Goal: Task Accomplishment & Management: Manage account settings

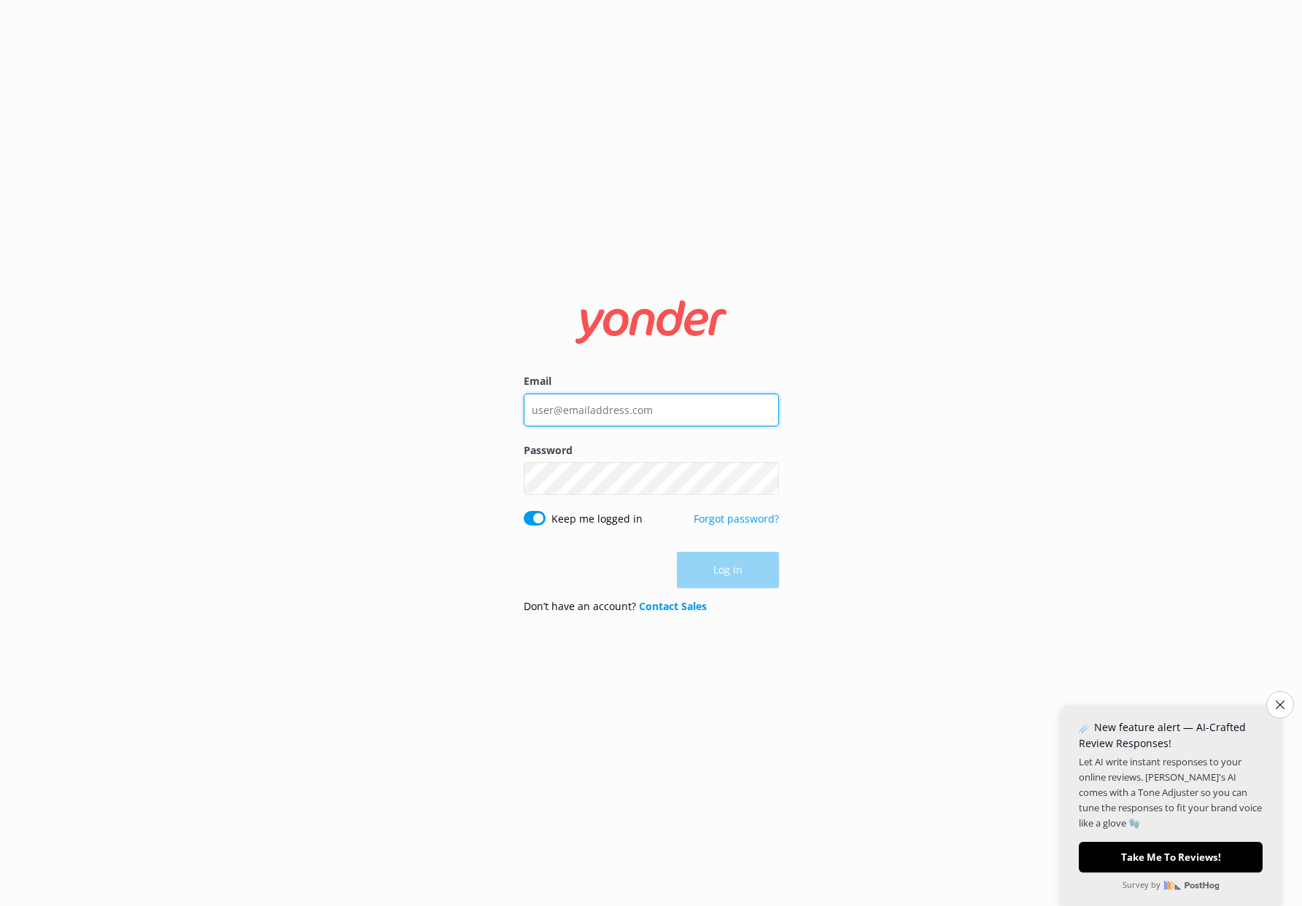
type input "[PERSON_NAME][EMAIL_ADDRESS][PERSON_NAME][DOMAIN_NAME]"
click at [714, 579] on div "Log in" at bounding box center [651, 571] width 255 height 36
click at [739, 570] on button "Log in" at bounding box center [728, 571] width 102 height 36
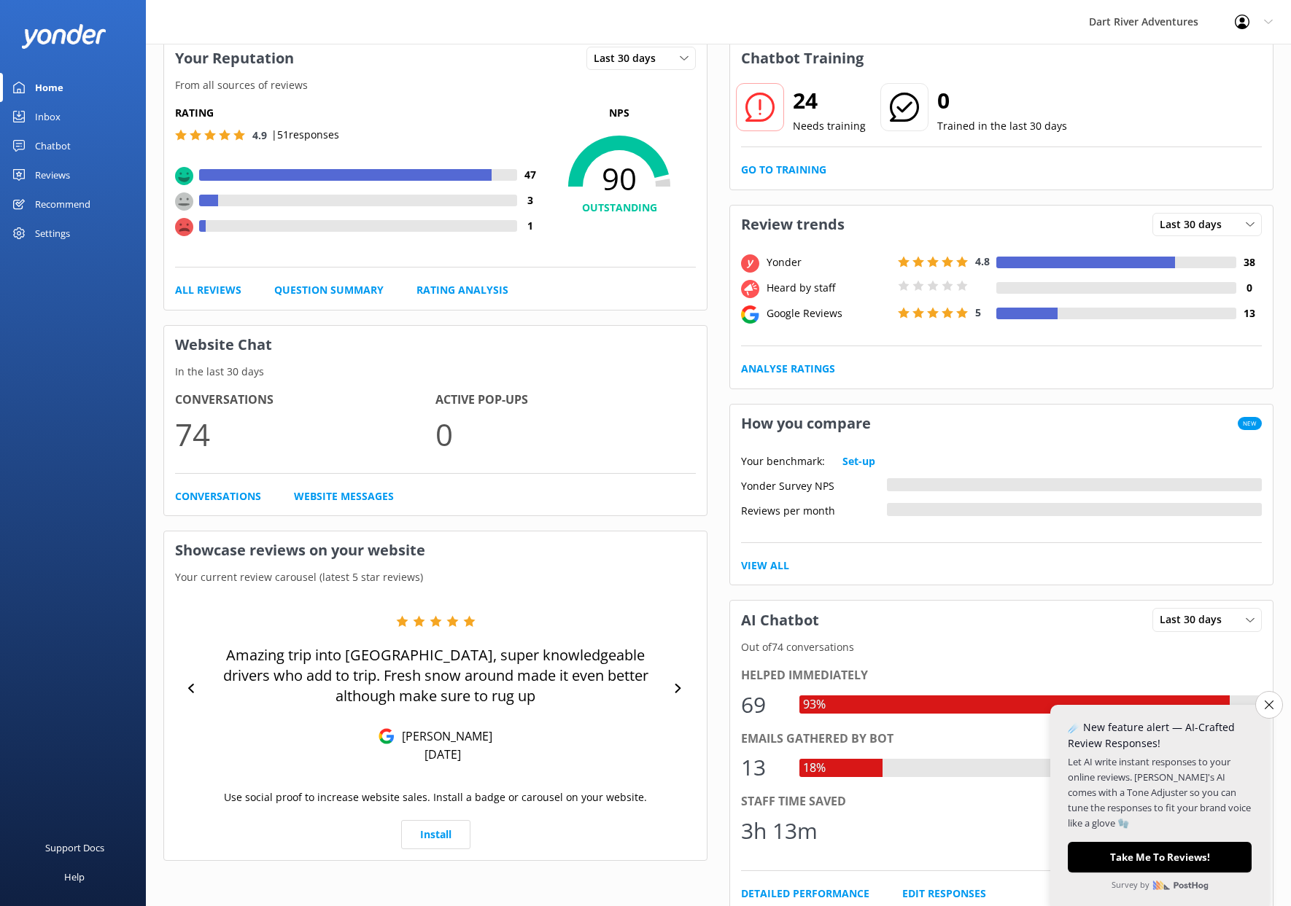
scroll to position [146, 0]
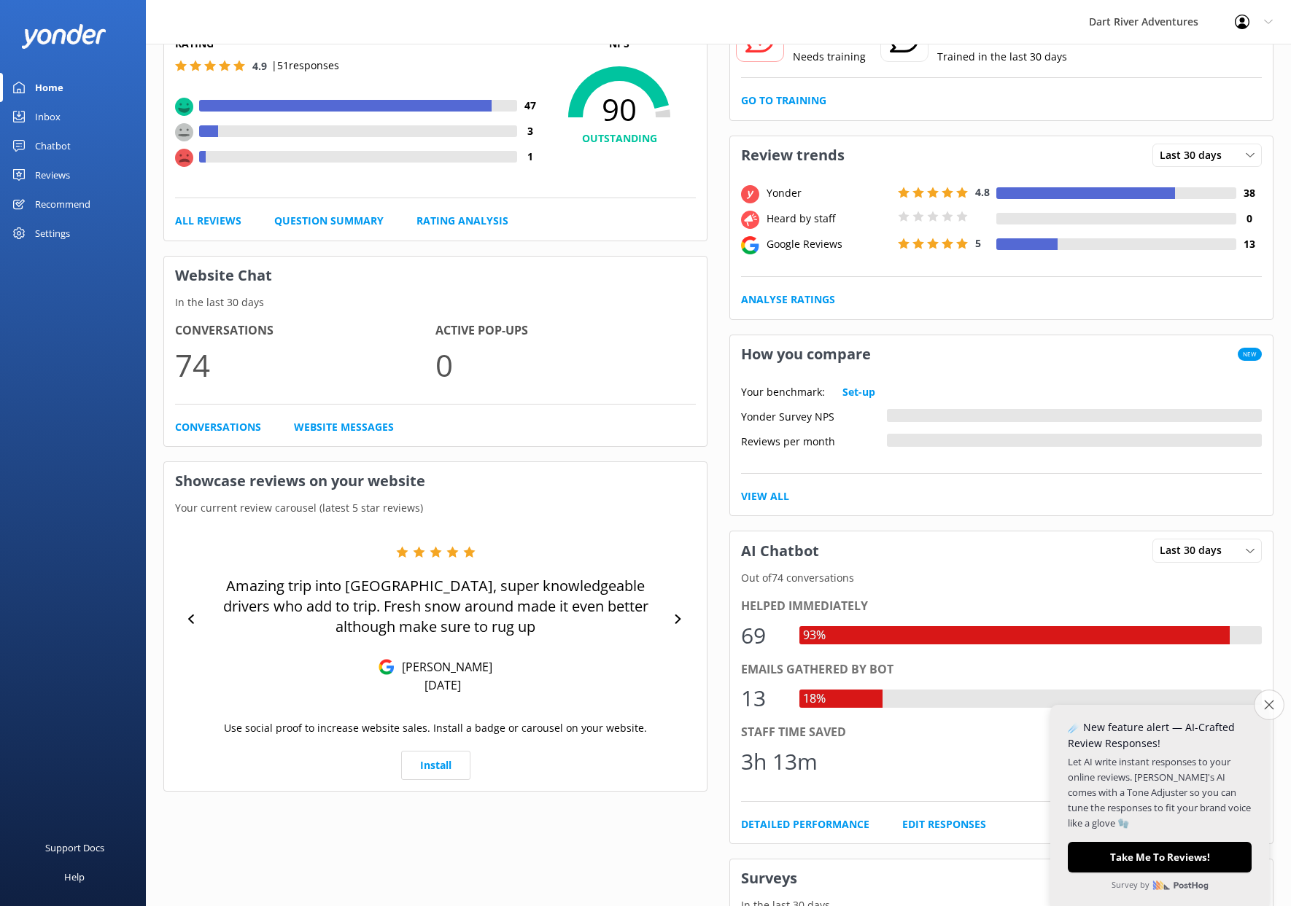
click at [1276, 699] on button "Close survey" at bounding box center [1268, 705] width 31 height 31
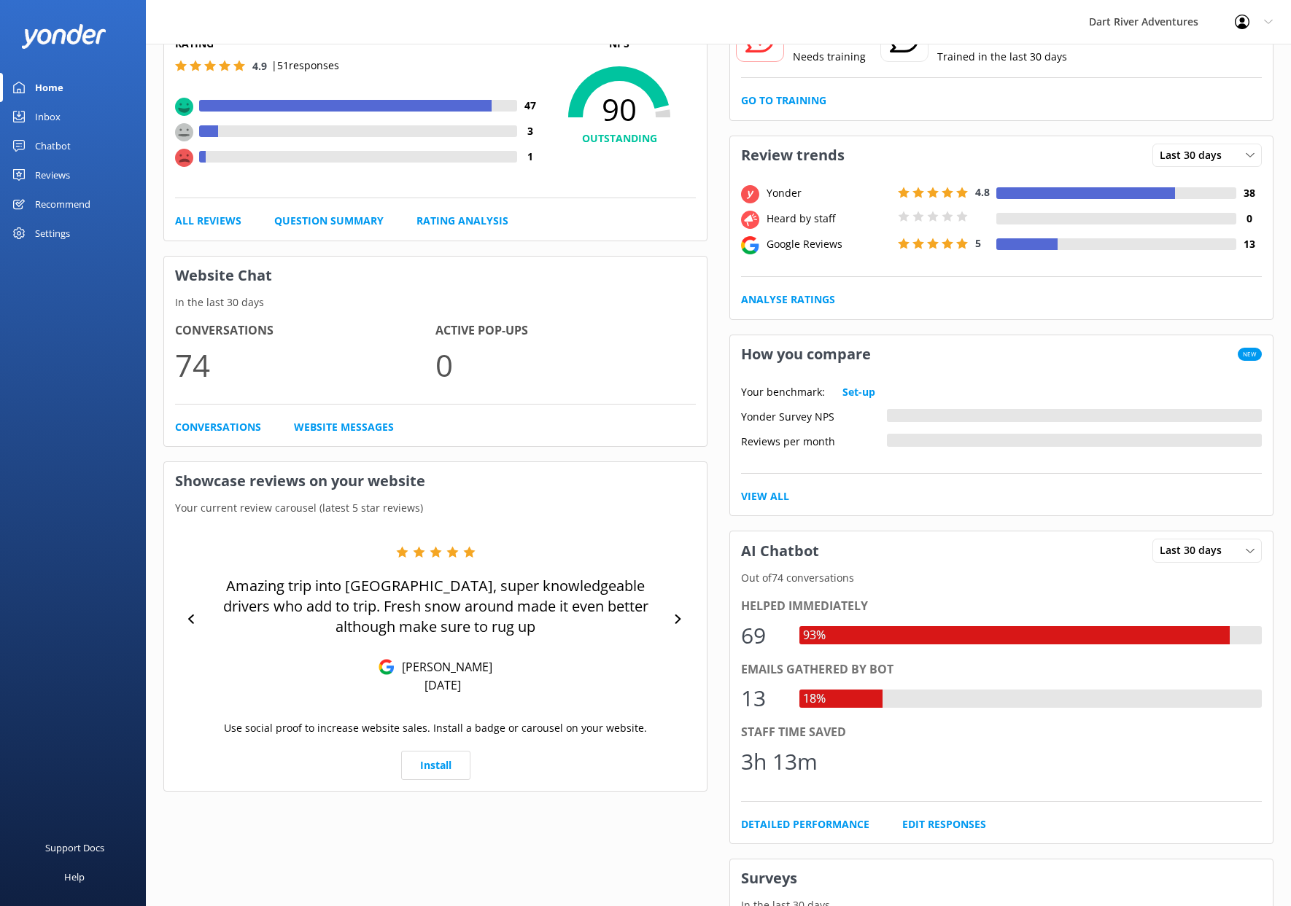
scroll to position [0, 0]
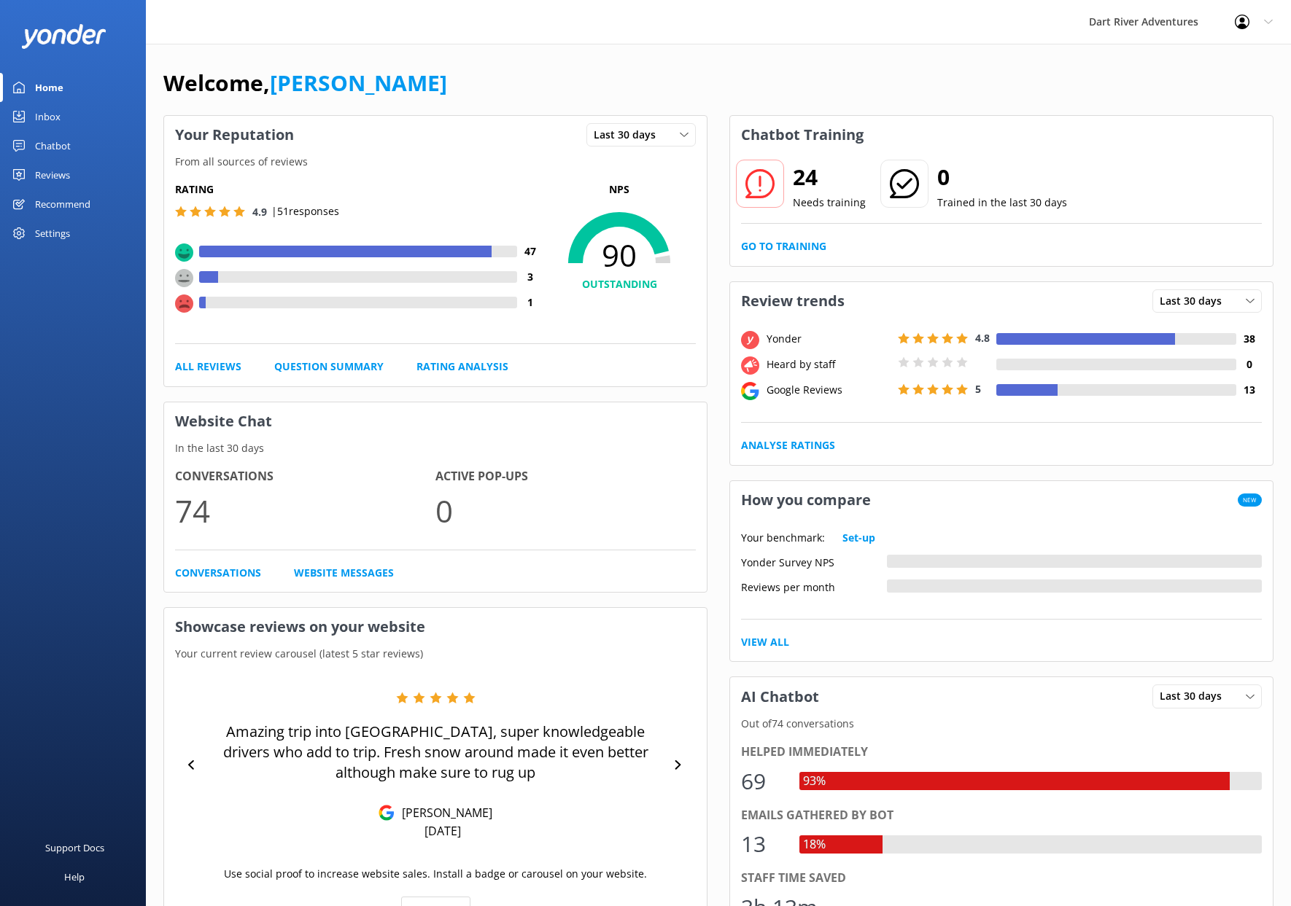
click at [181, 303] on use at bounding box center [184, 304] width 18 height 18
click at [273, 303] on div at bounding box center [361, 303] width 311 height 12
click at [203, 367] on link "All Reviews" at bounding box center [208, 367] width 66 height 16
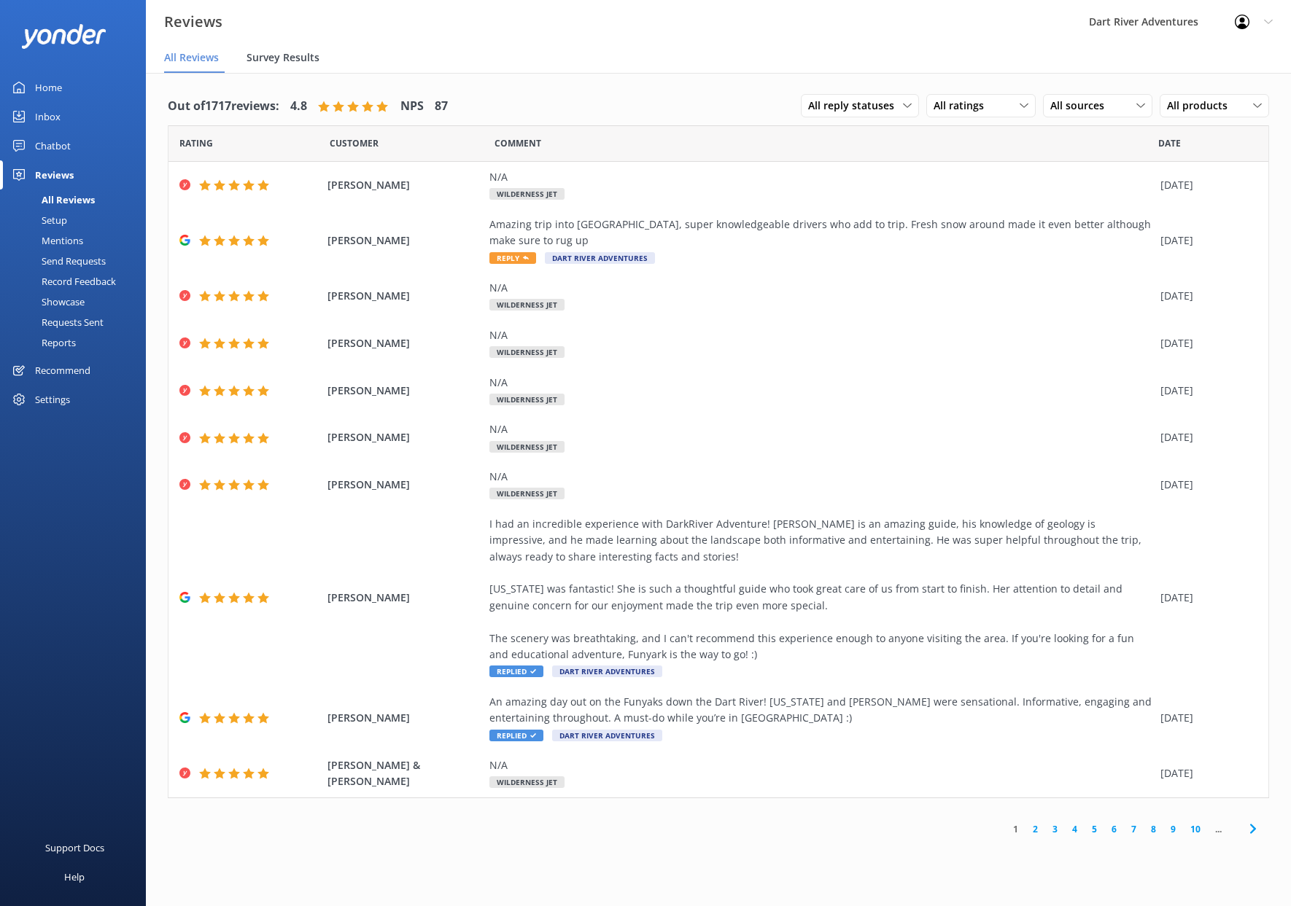
click at [271, 56] on span "Survey Results" at bounding box center [282, 57] width 73 height 15
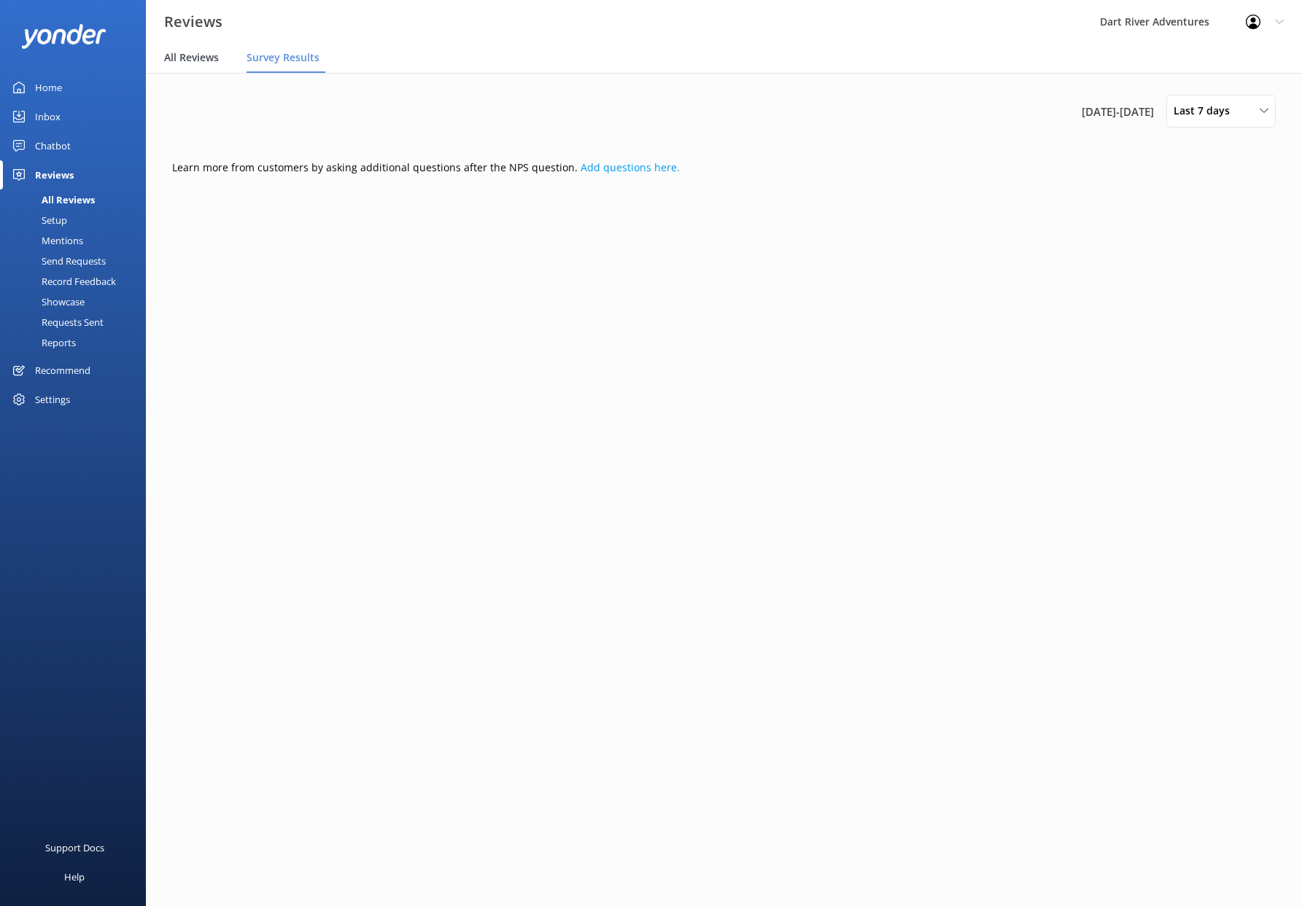
click at [194, 57] on span "All Reviews" at bounding box center [191, 57] width 55 height 15
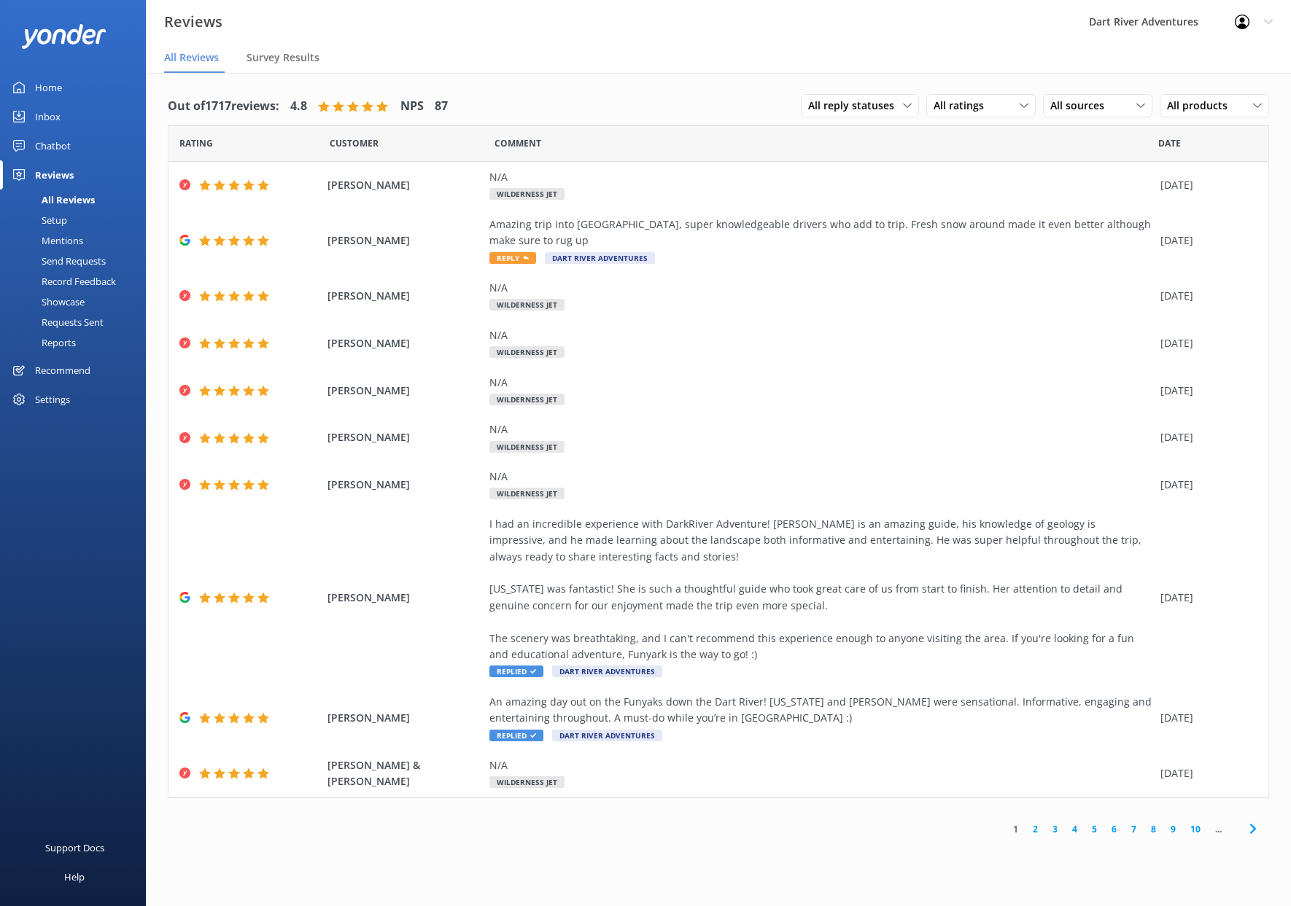
click at [65, 194] on div "All Reviews" at bounding box center [52, 200] width 86 height 20
click at [58, 236] on div "Mentions" at bounding box center [46, 240] width 74 height 20
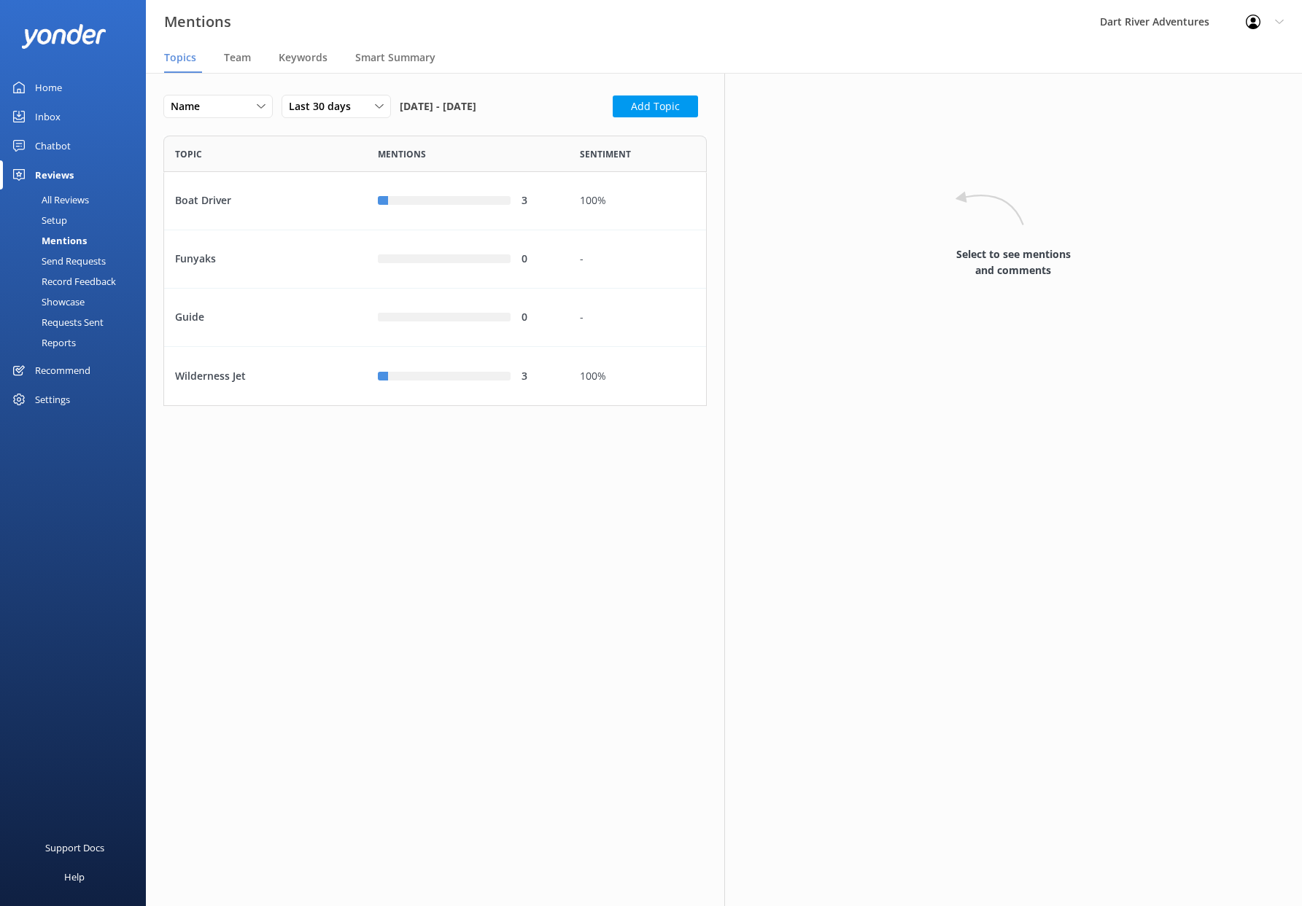
scroll to position [260, 532]
click at [384, 112] on div "Last 30 days" at bounding box center [336, 106] width 102 height 16
click at [309, 251] on div "Custom" at bounding box center [305, 254] width 33 height 15
click at [446, 158] on span "Previous Month" at bounding box center [443, 156] width 15 height 15
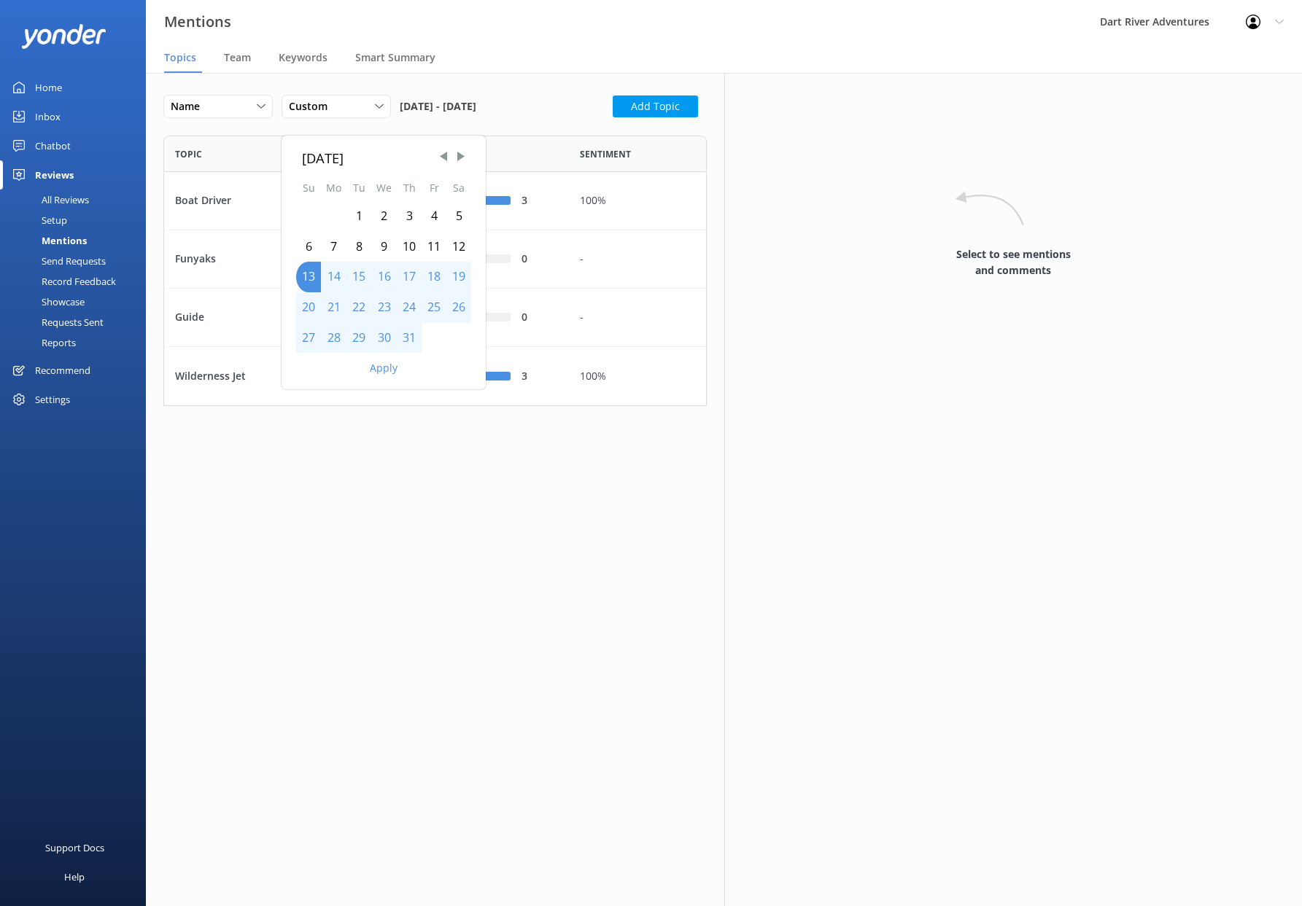
click at [363, 219] on div "1" at bounding box center [358, 216] width 25 height 31
click at [417, 338] on div "31" at bounding box center [409, 338] width 25 height 31
click at [386, 373] on button "Apply" at bounding box center [384, 368] width 28 height 10
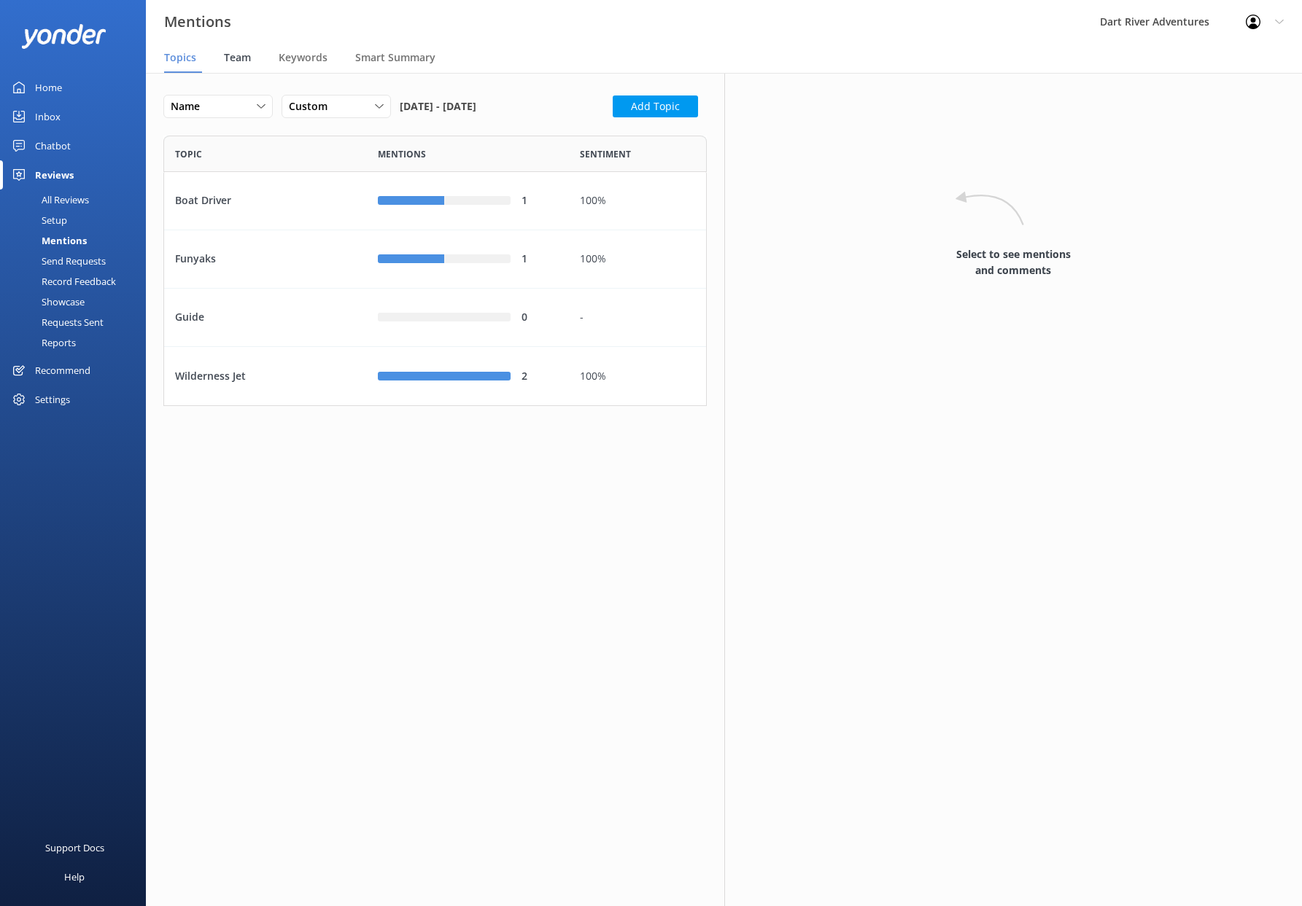
click at [243, 60] on span "Team" at bounding box center [237, 57] width 27 height 15
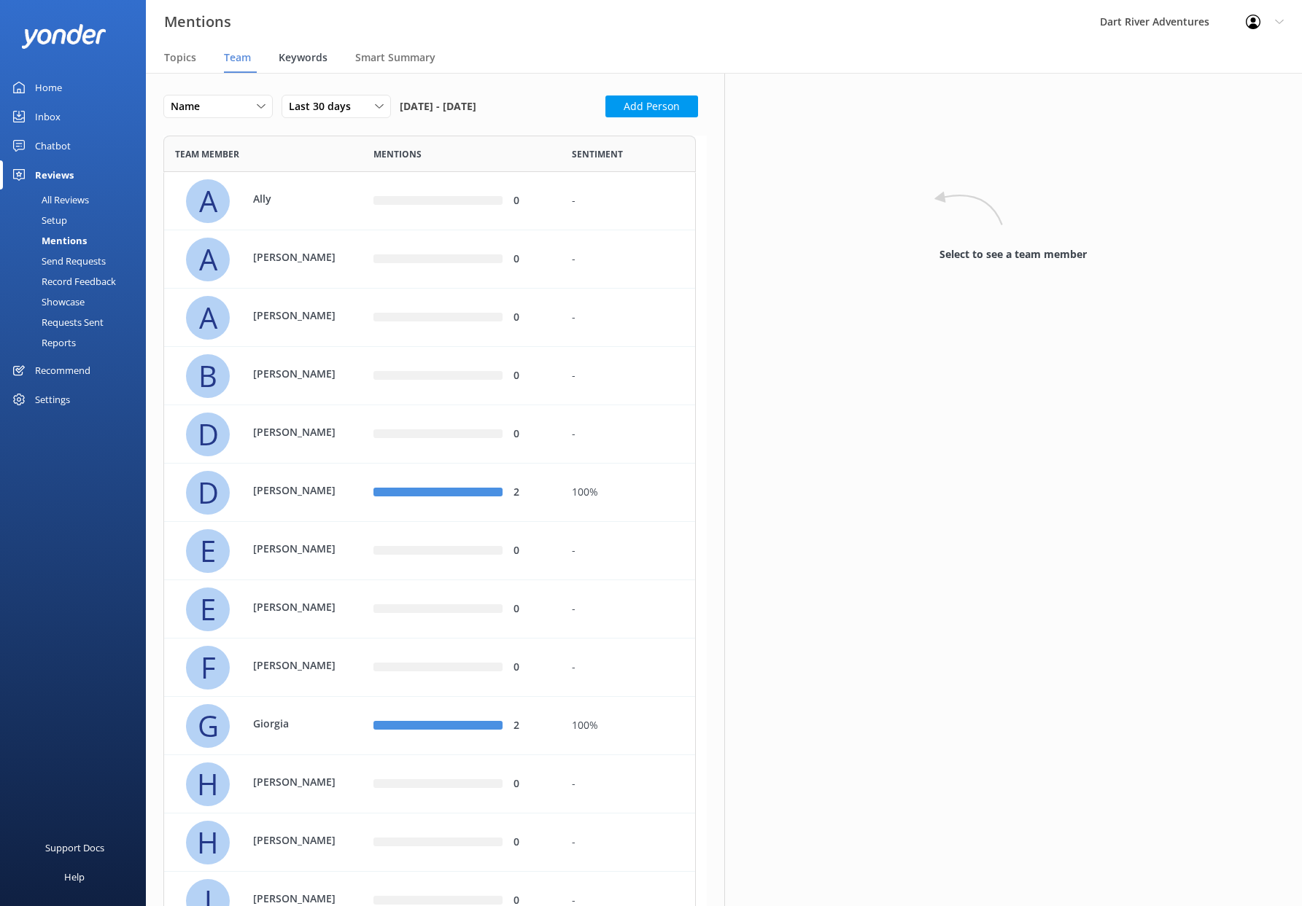
click at [292, 53] on span "Keywords" at bounding box center [303, 57] width 49 height 15
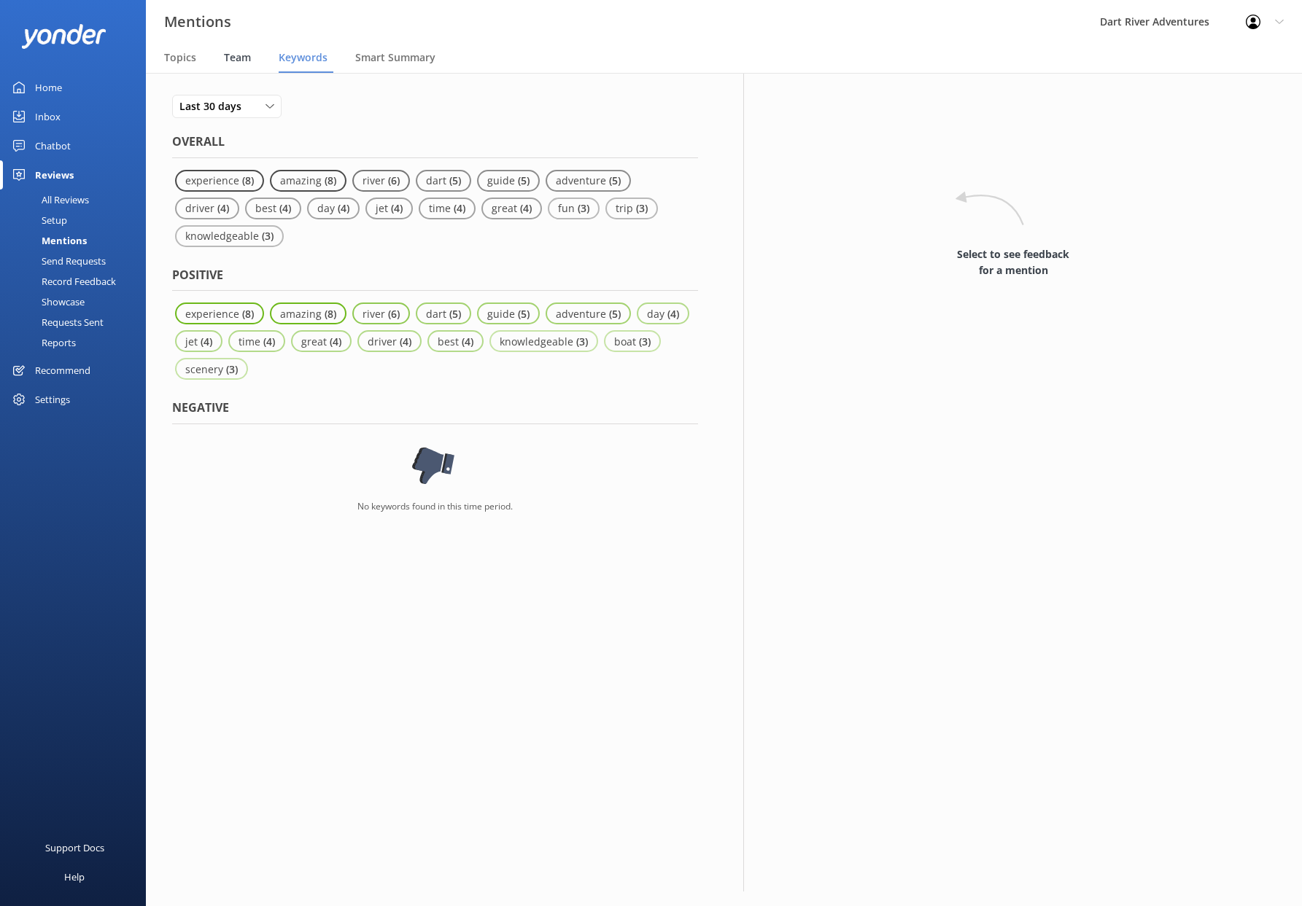
click at [246, 55] on span "Team" at bounding box center [237, 57] width 27 height 15
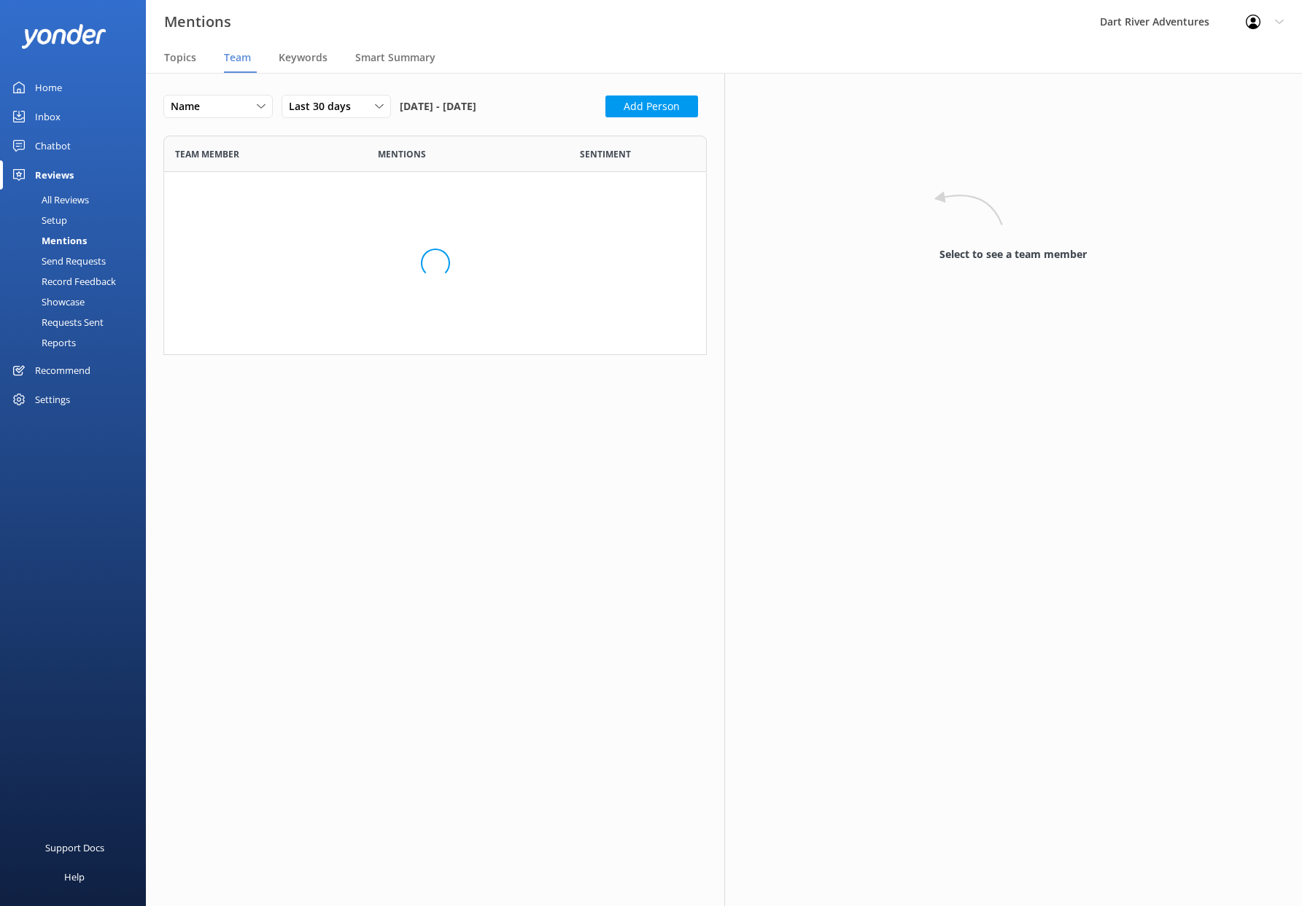
scroll to position [1543, 521]
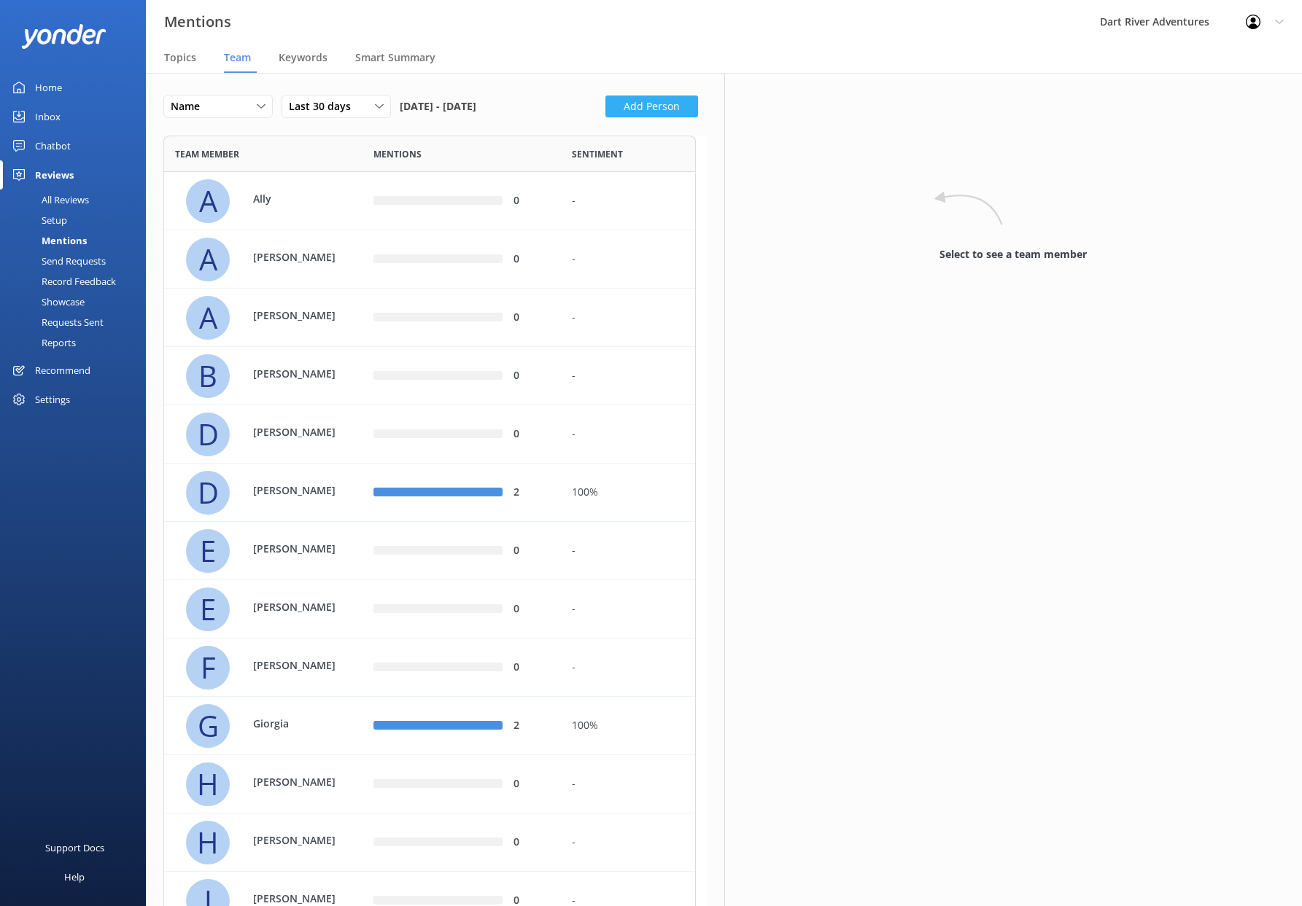
click at [646, 107] on button "Add Person" at bounding box center [651, 107] width 93 height 22
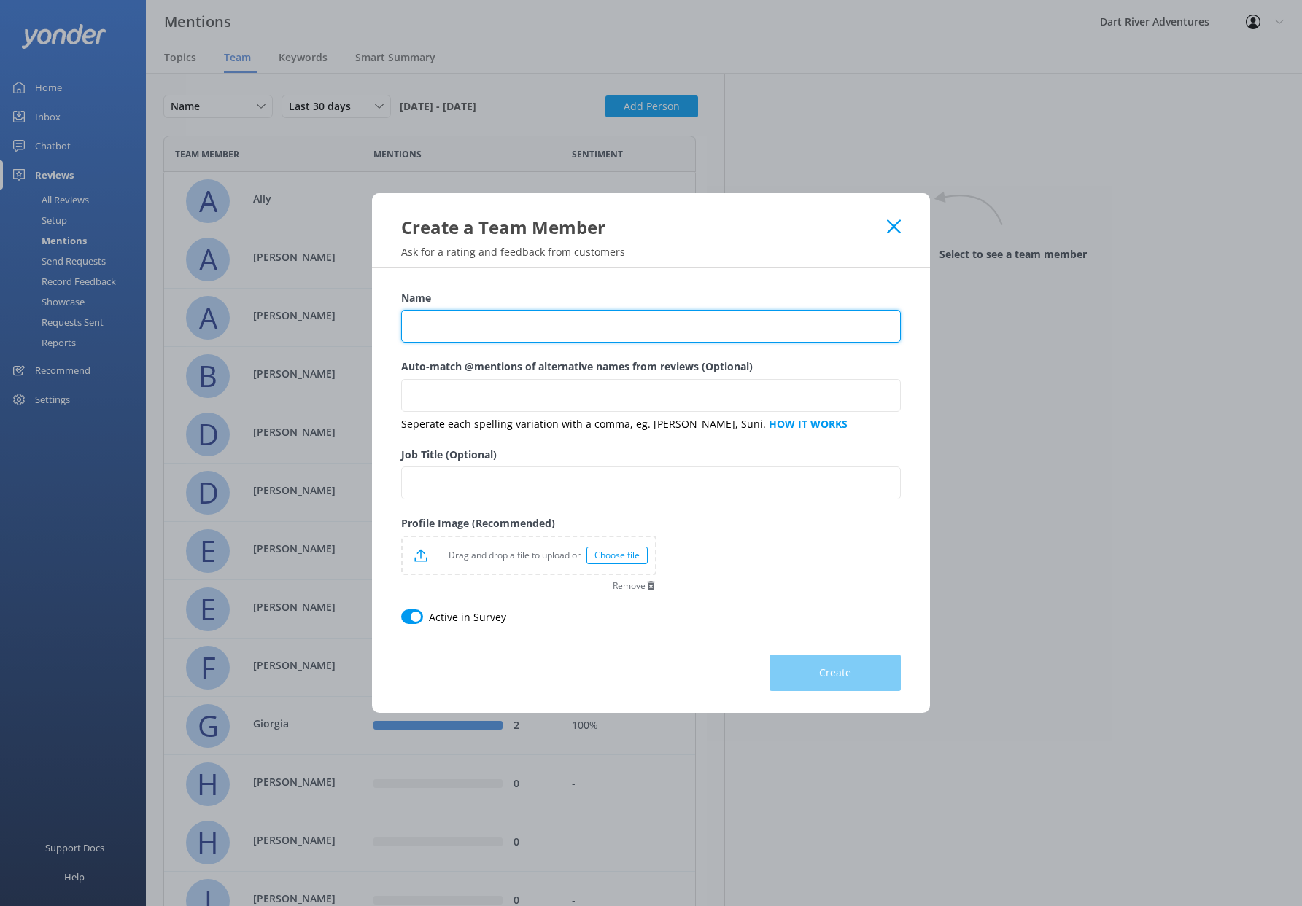
click at [473, 316] on input "Name" at bounding box center [650, 326] width 499 height 33
type input "N"
type input "j"
type input "J"
type input "[PERSON_NAME]"
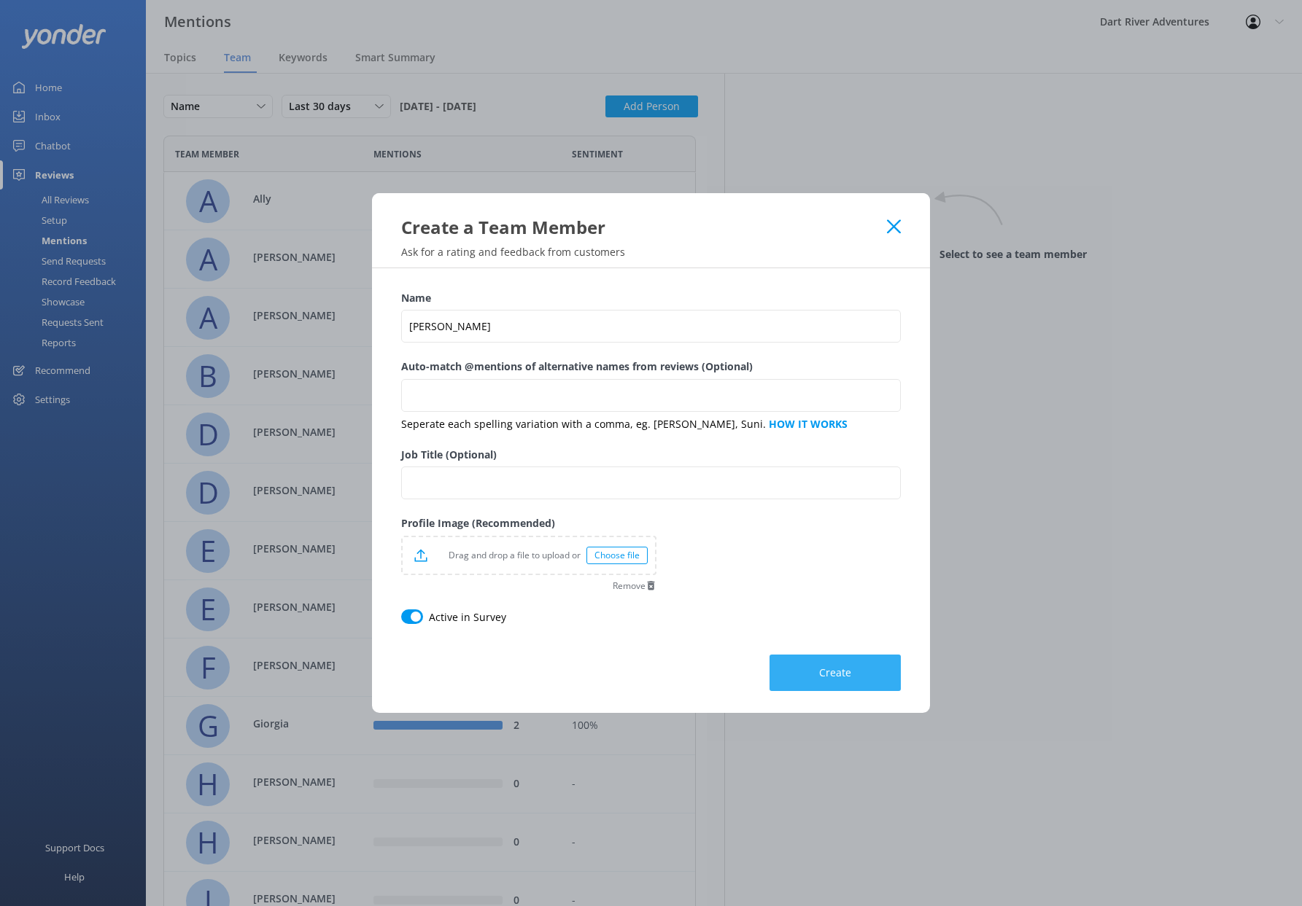
click at [819, 669] on span "Create" at bounding box center [835, 673] width 32 height 15
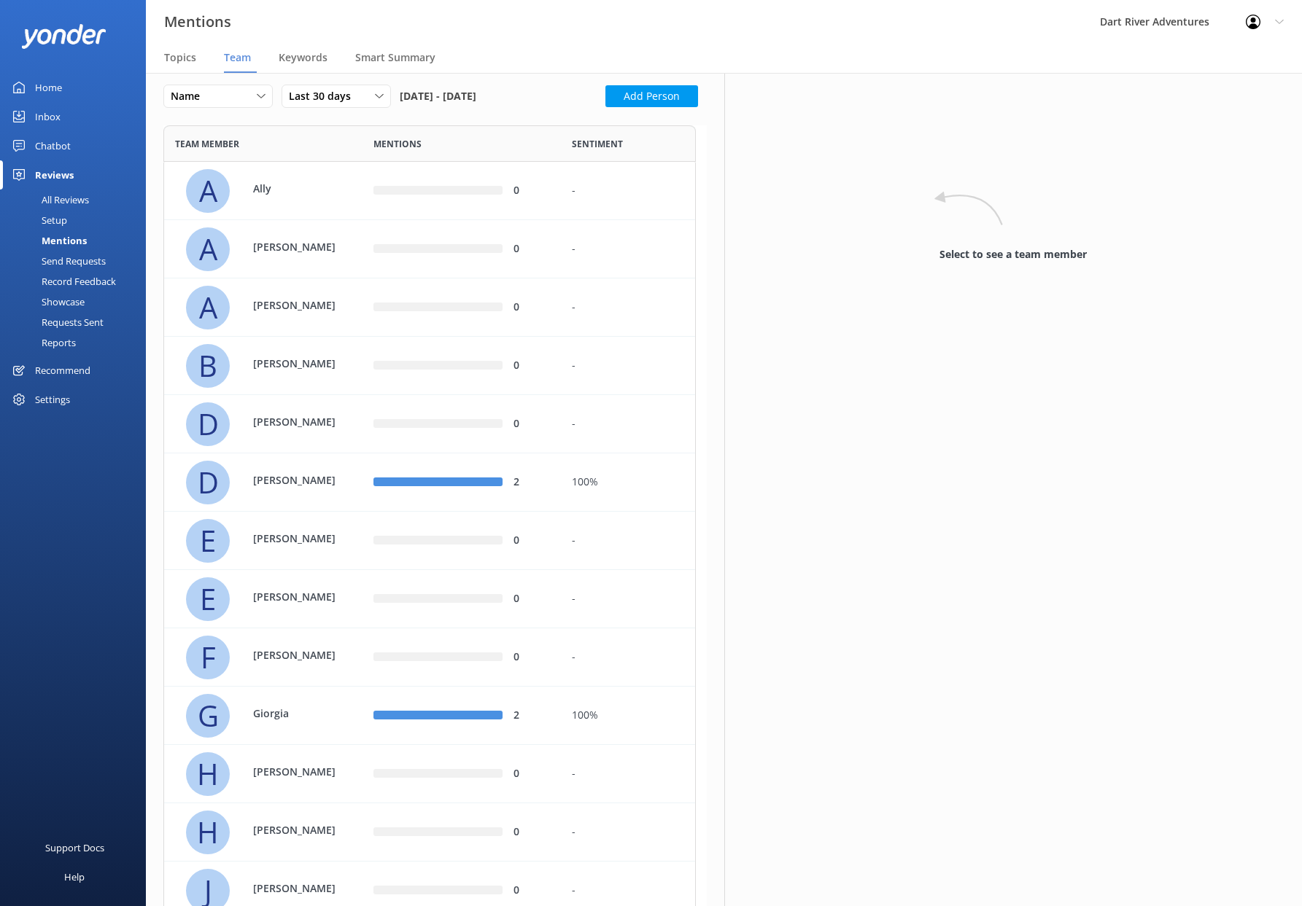
scroll to position [0, 0]
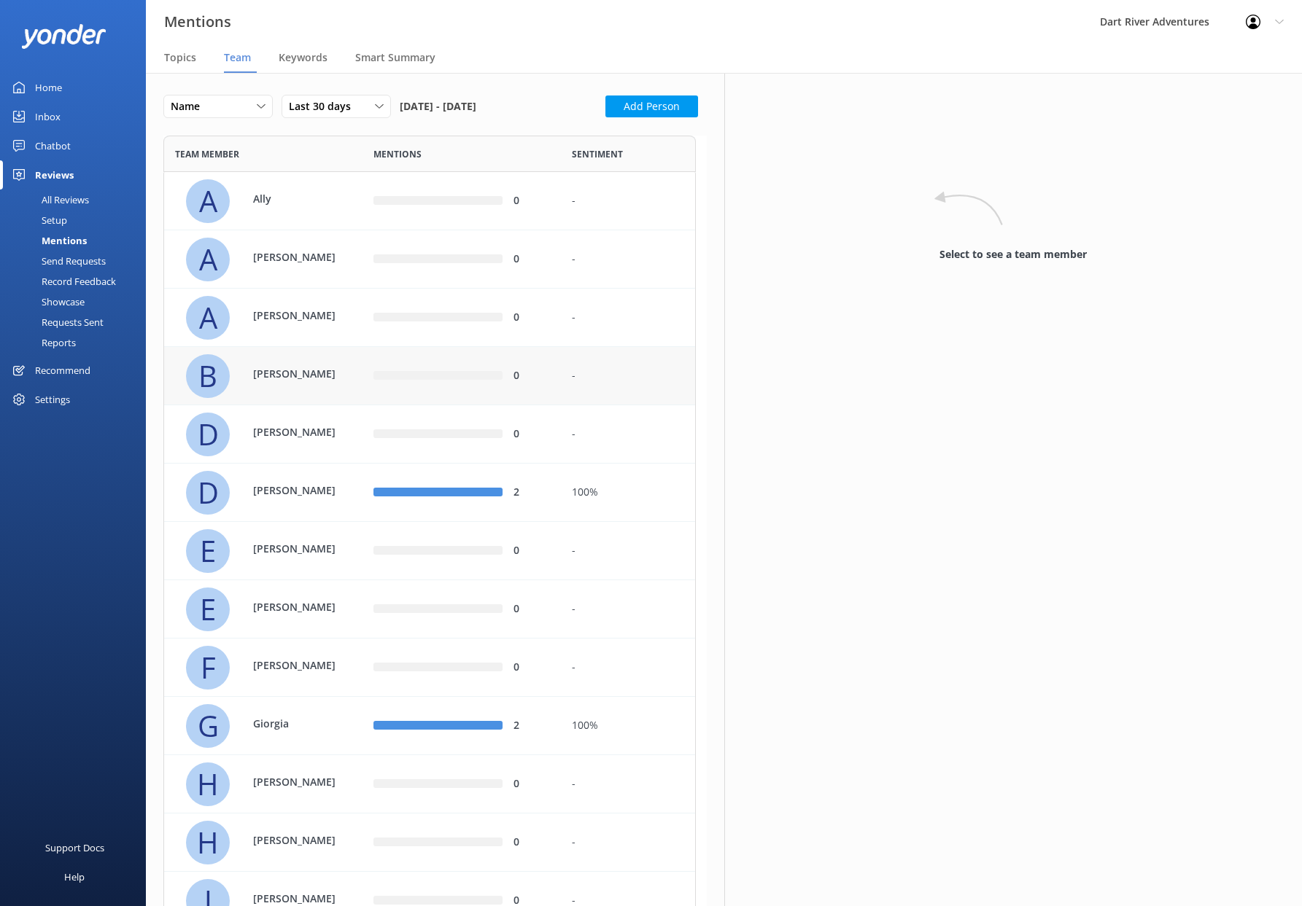
click at [314, 376] on p "[PERSON_NAME]" at bounding box center [300, 374] width 95 height 16
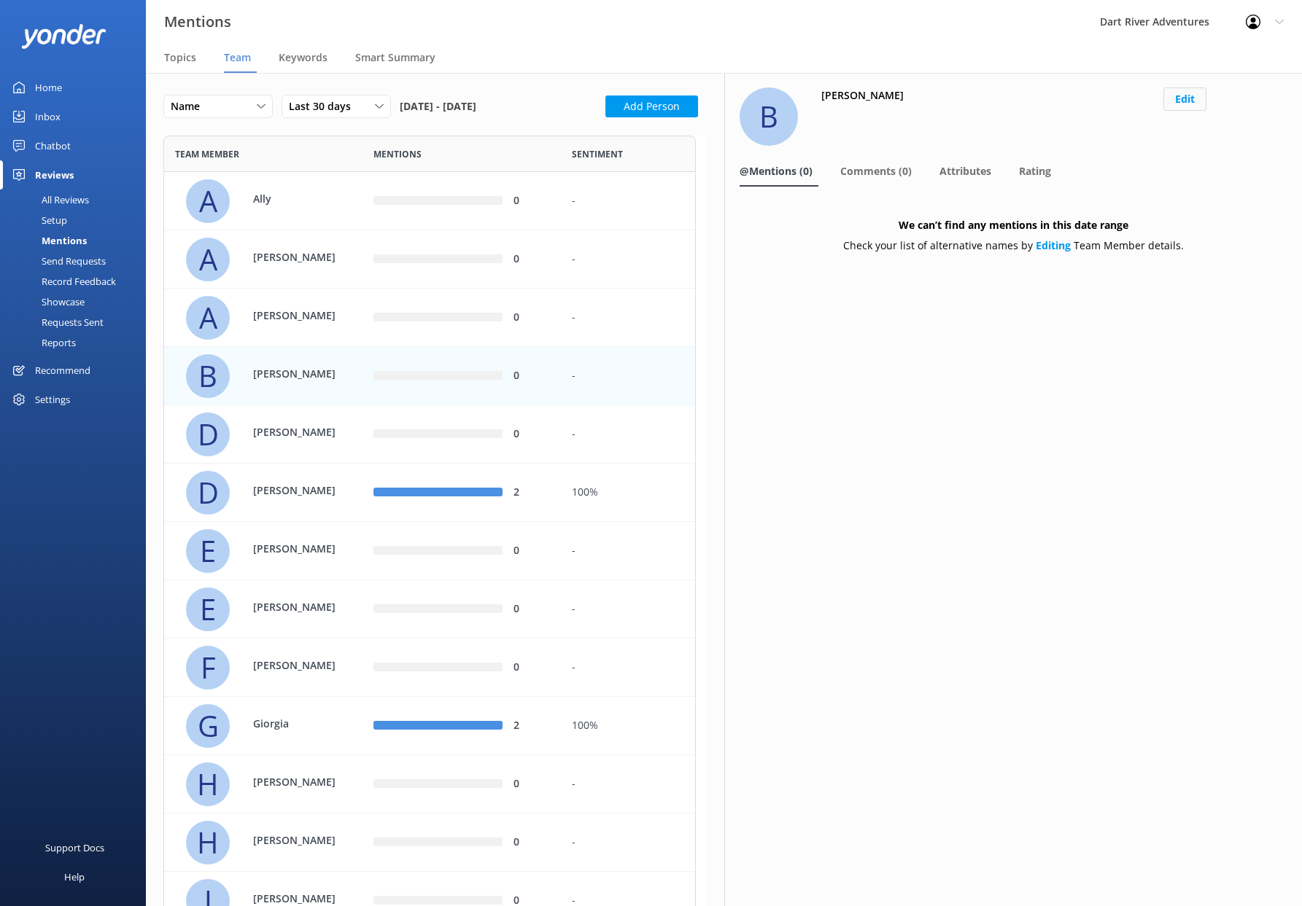
click at [1182, 95] on button "Edit" at bounding box center [1184, 99] width 43 height 23
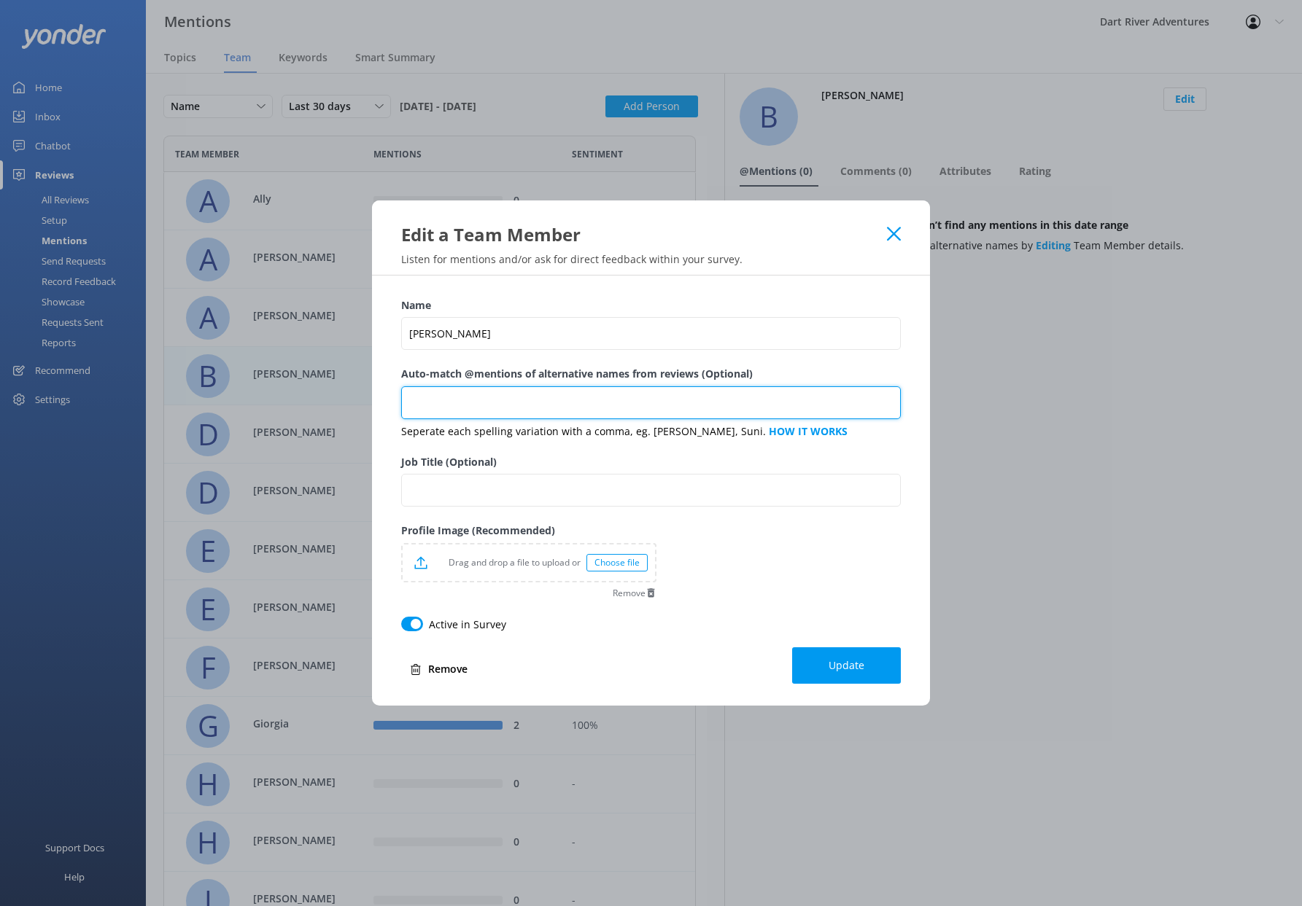
click at [436, 405] on input "Auto-match @mentions of alternative names from reviews (Optional)" at bounding box center [650, 402] width 499 height 33
type input "[PERSON_NAME]"
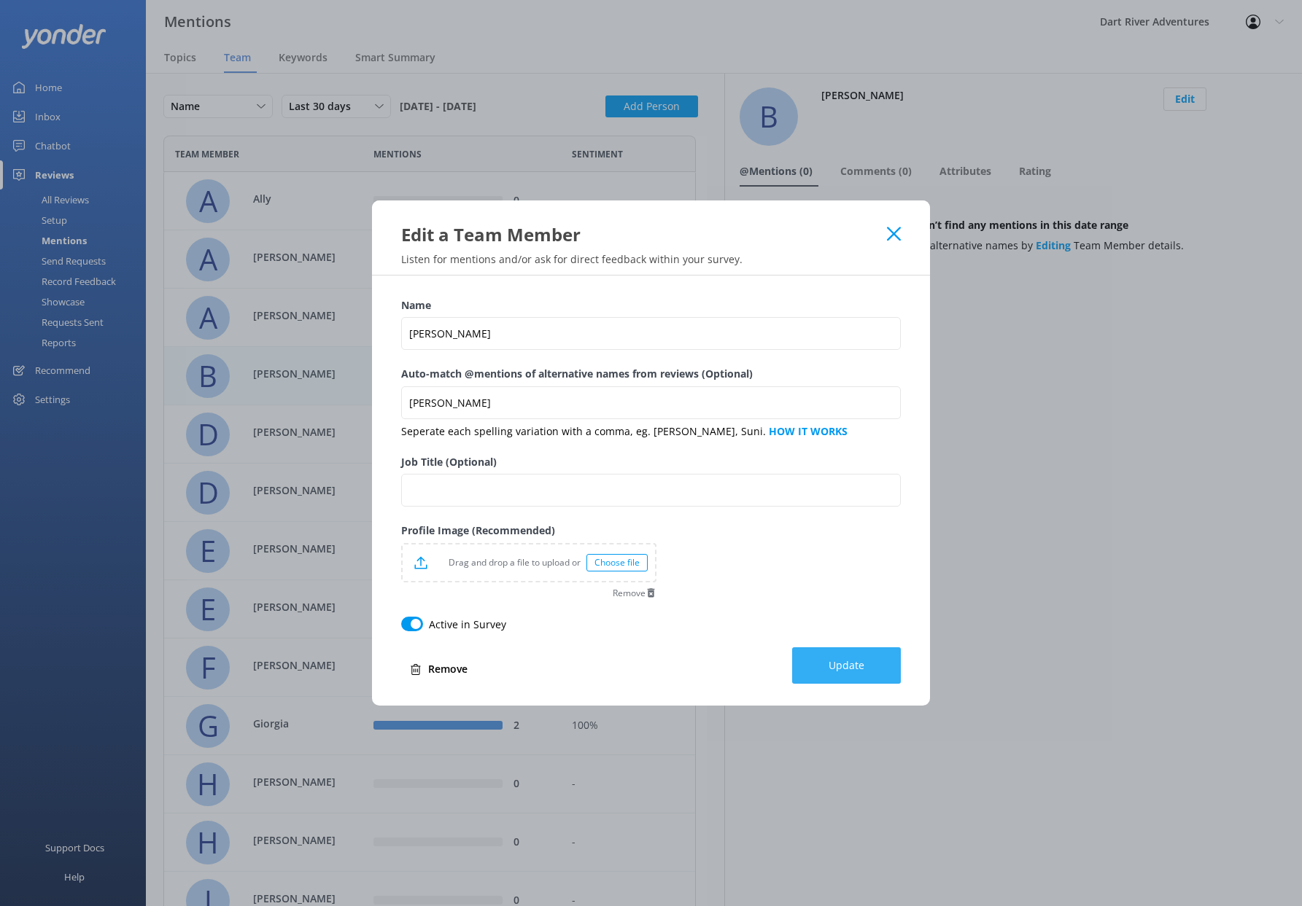
click at [836, 661] on span "Update" at bounding box center [846, 665] width 36 height 15
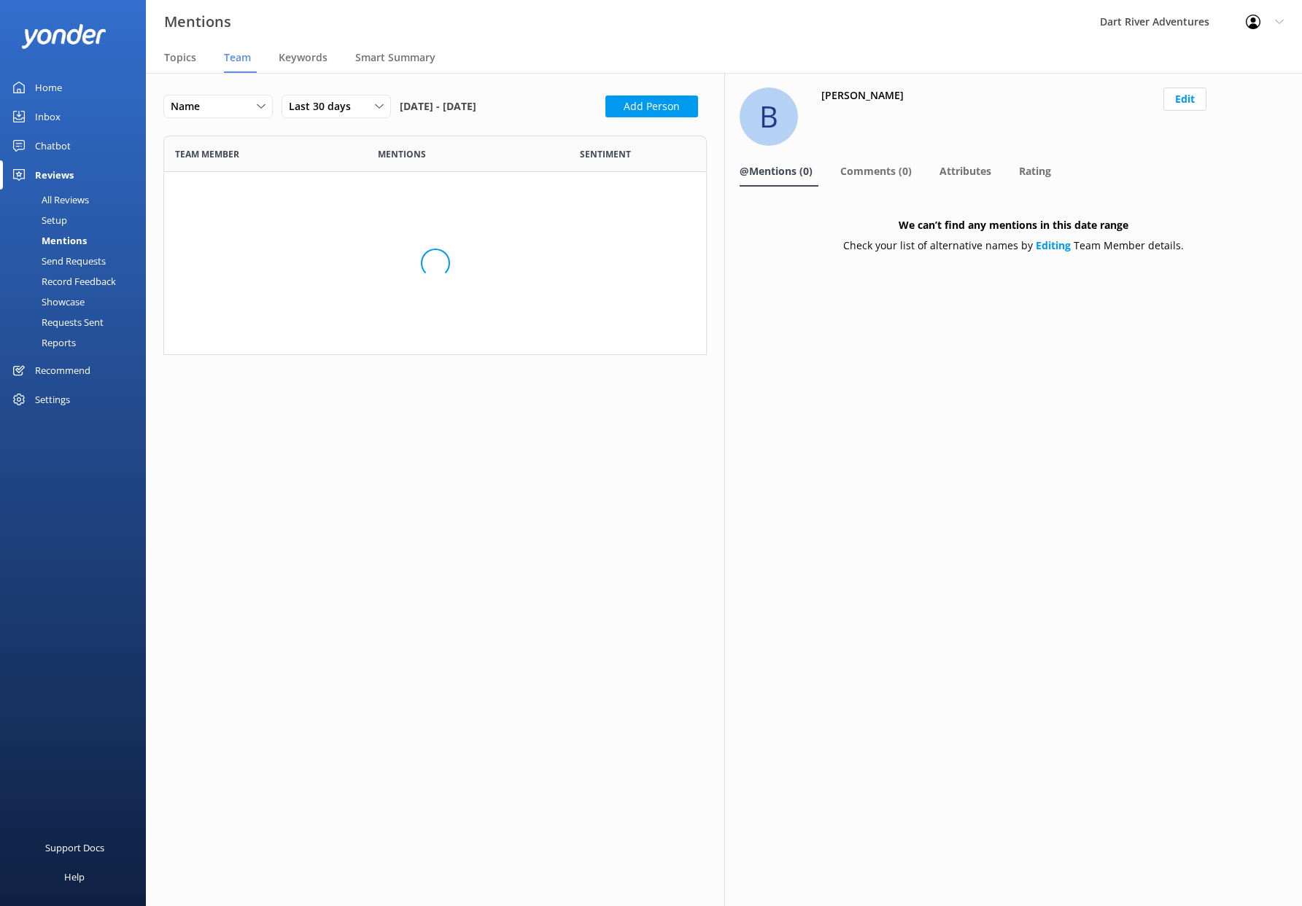
scroll to position [1601, 521]
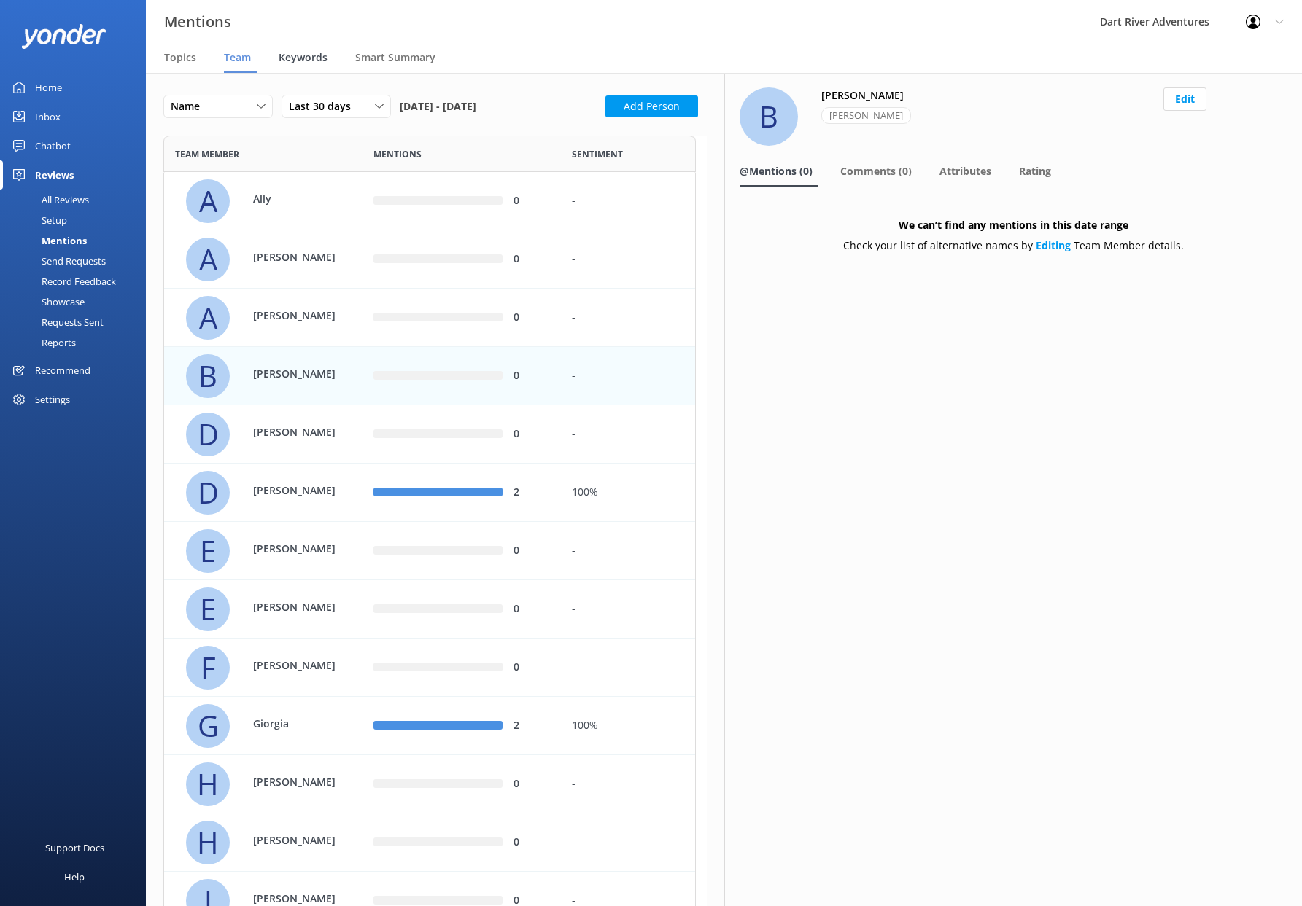
click at [300, 53] on span "Keywords" at bounding box center [303, 57] width 49 height 15
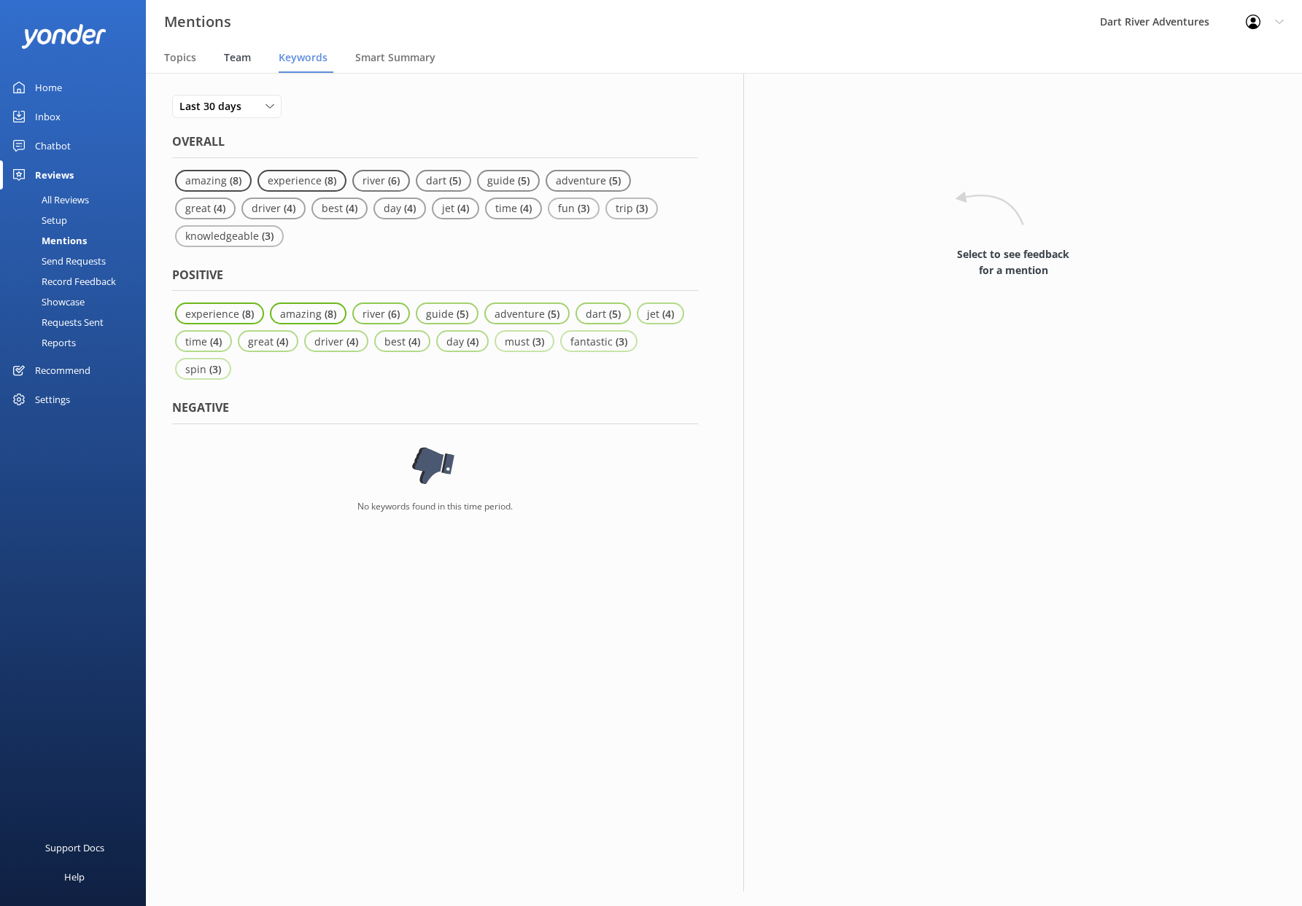
click at [236, 58] on span "Team" at bounding box center [237, 57] width 27 height 15
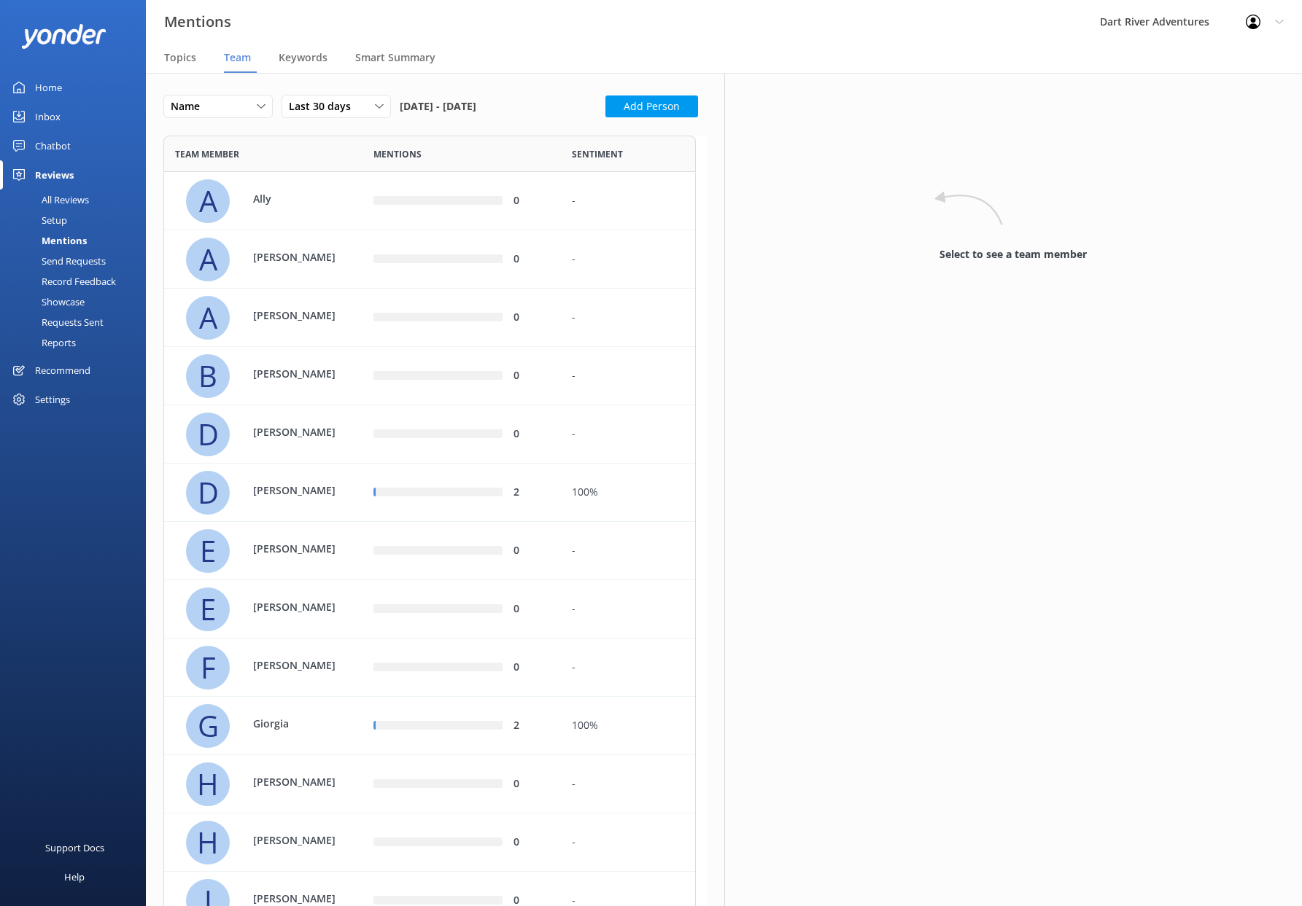
scroll to position [1601, 521]
click at [351, 104] on span "Last 30 days" at bounding box center [324, 106] width 71 height 16
click at [299, 260] on div "Custom" at bounding box center [305, 254] width 33 height 15
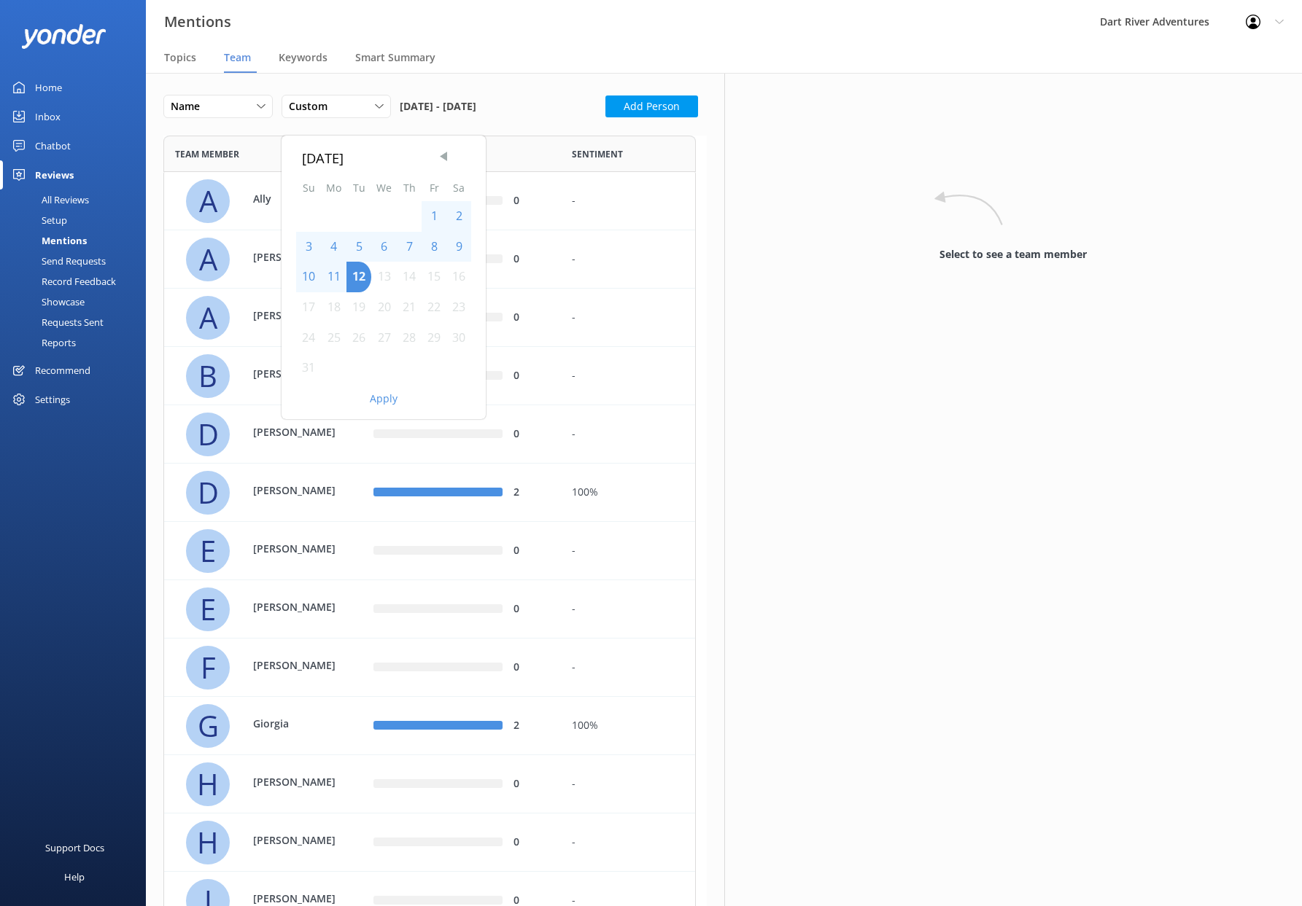
click at [442, 158] on span "Previous Month" at bounding box center [443, 156] width 15 height 15
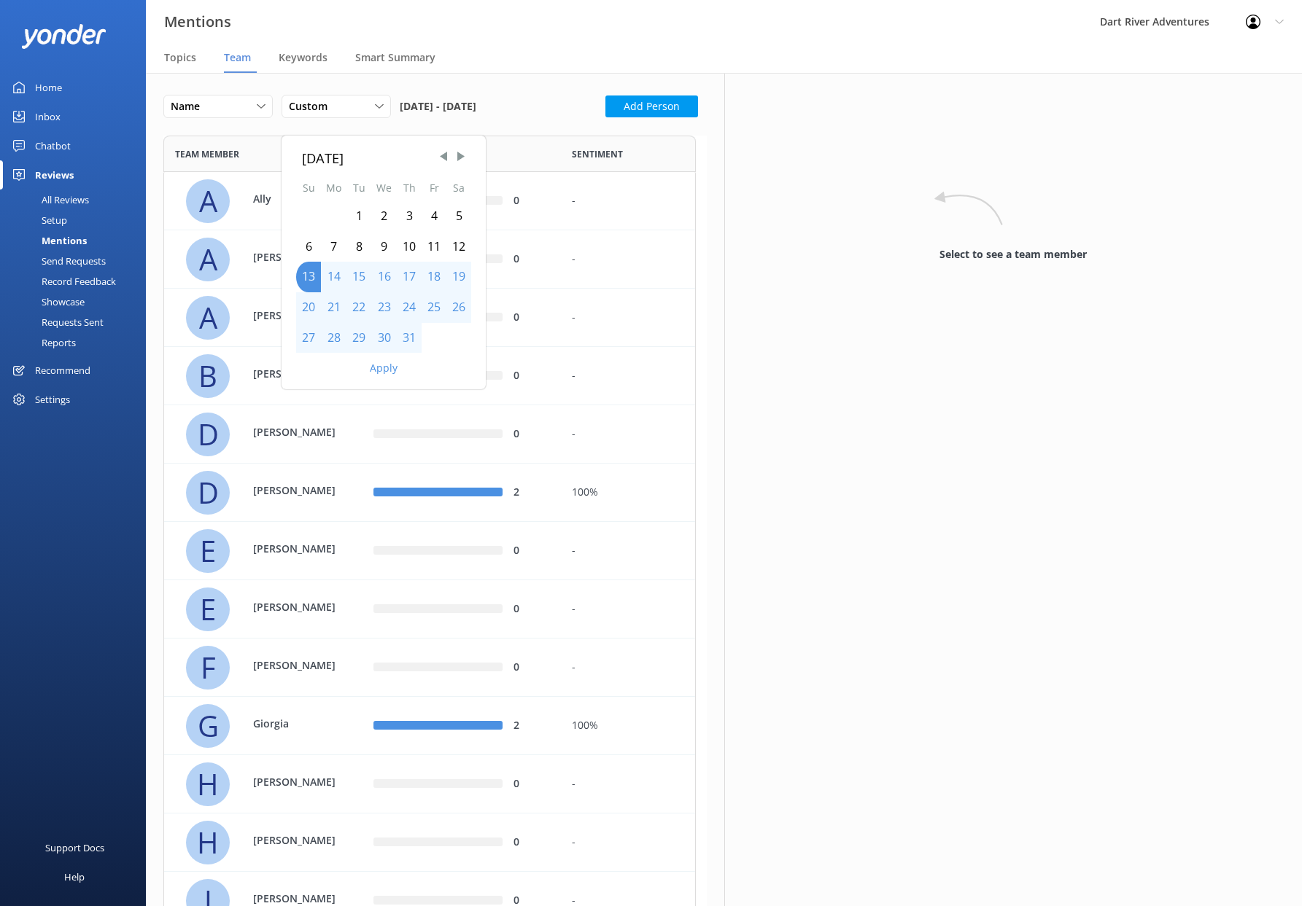
click at [357, 213] on div "1" at bounding box center [358, 216] width 25 height 31
click at [400, 336] on div "31" at bounding box center [409, 338] width 25 height 31
click at [384, 372] on button "Apply" at bounding box center [384, 368] width 28 height 10
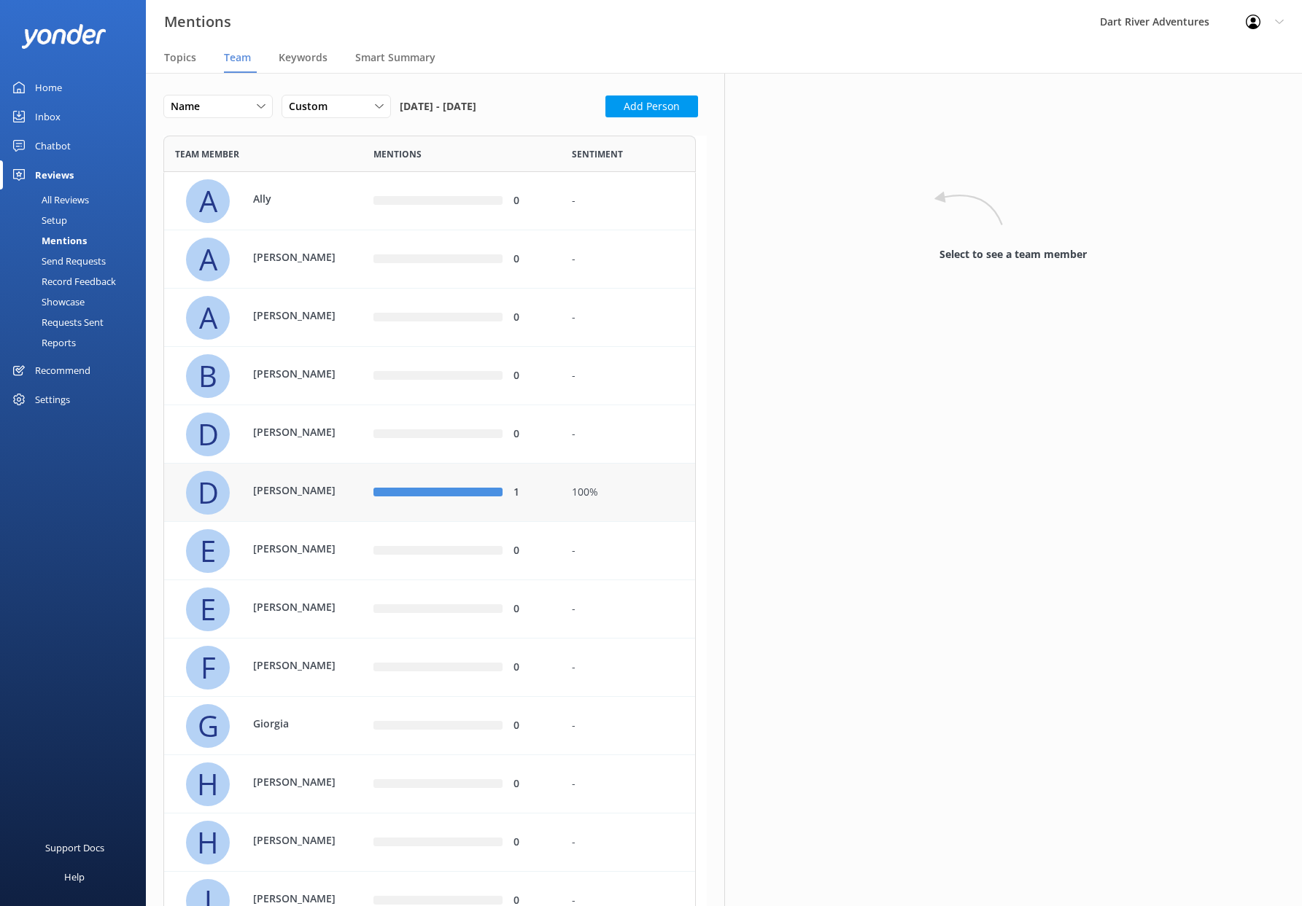
click at [287, 510] on div "[PERSON_NAME]" at bounding box center [269, 493] width 166 height 44
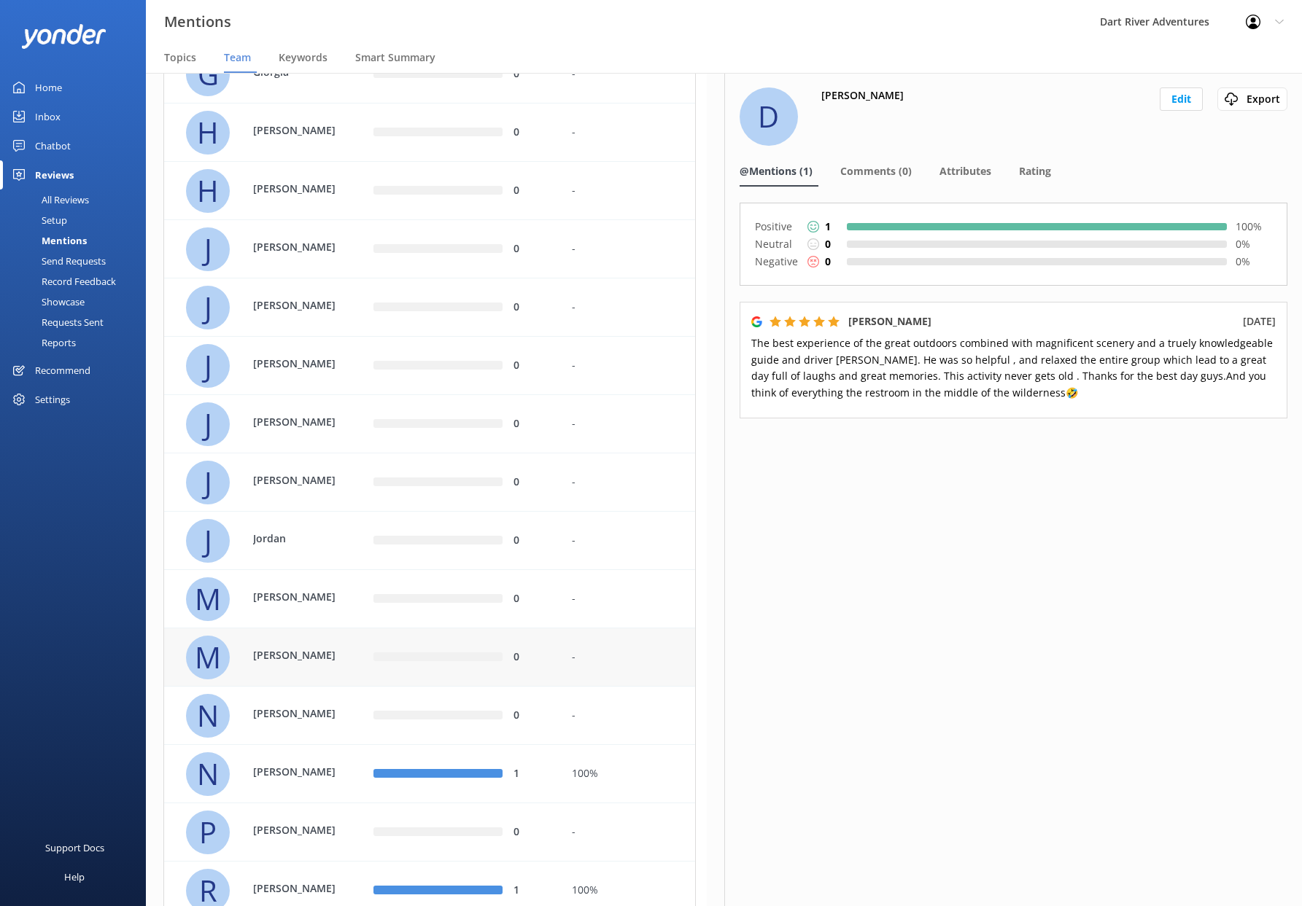
scroll to position [656, 0]
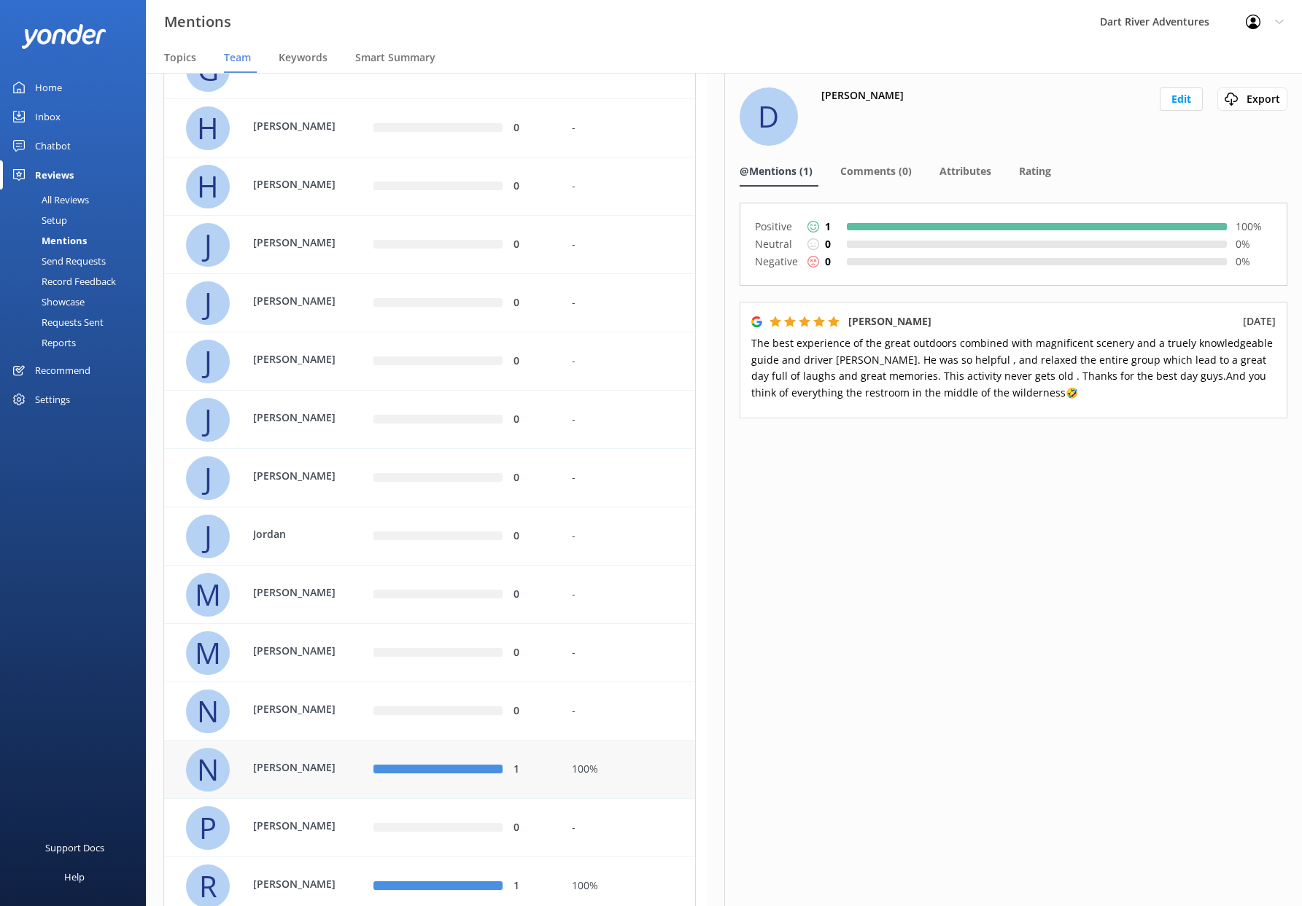
click at [322, 771] on p "[PERSON_NAME]" at bounding box center [300, 768] width 95 height 16
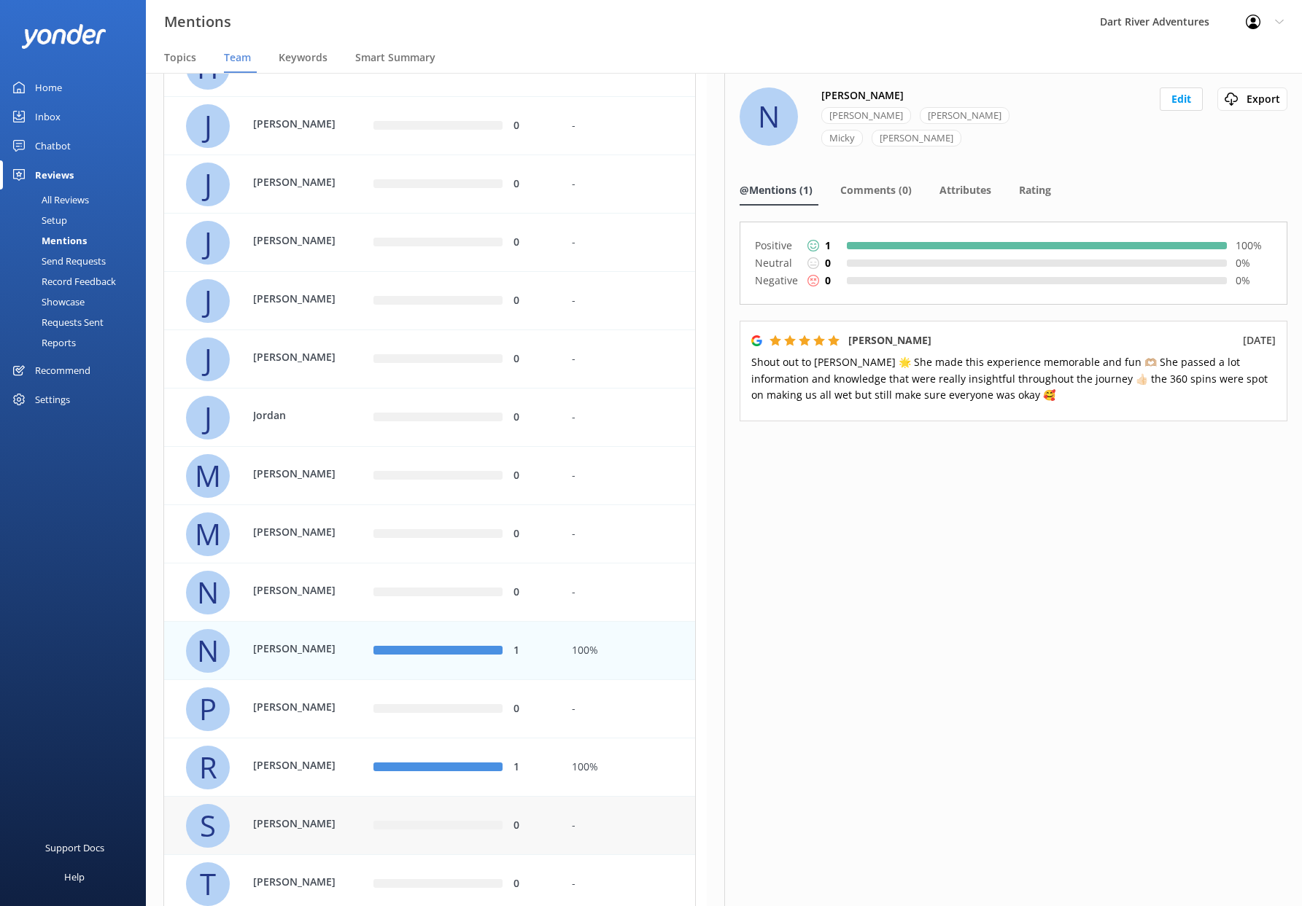
scroll to position [802, 0]
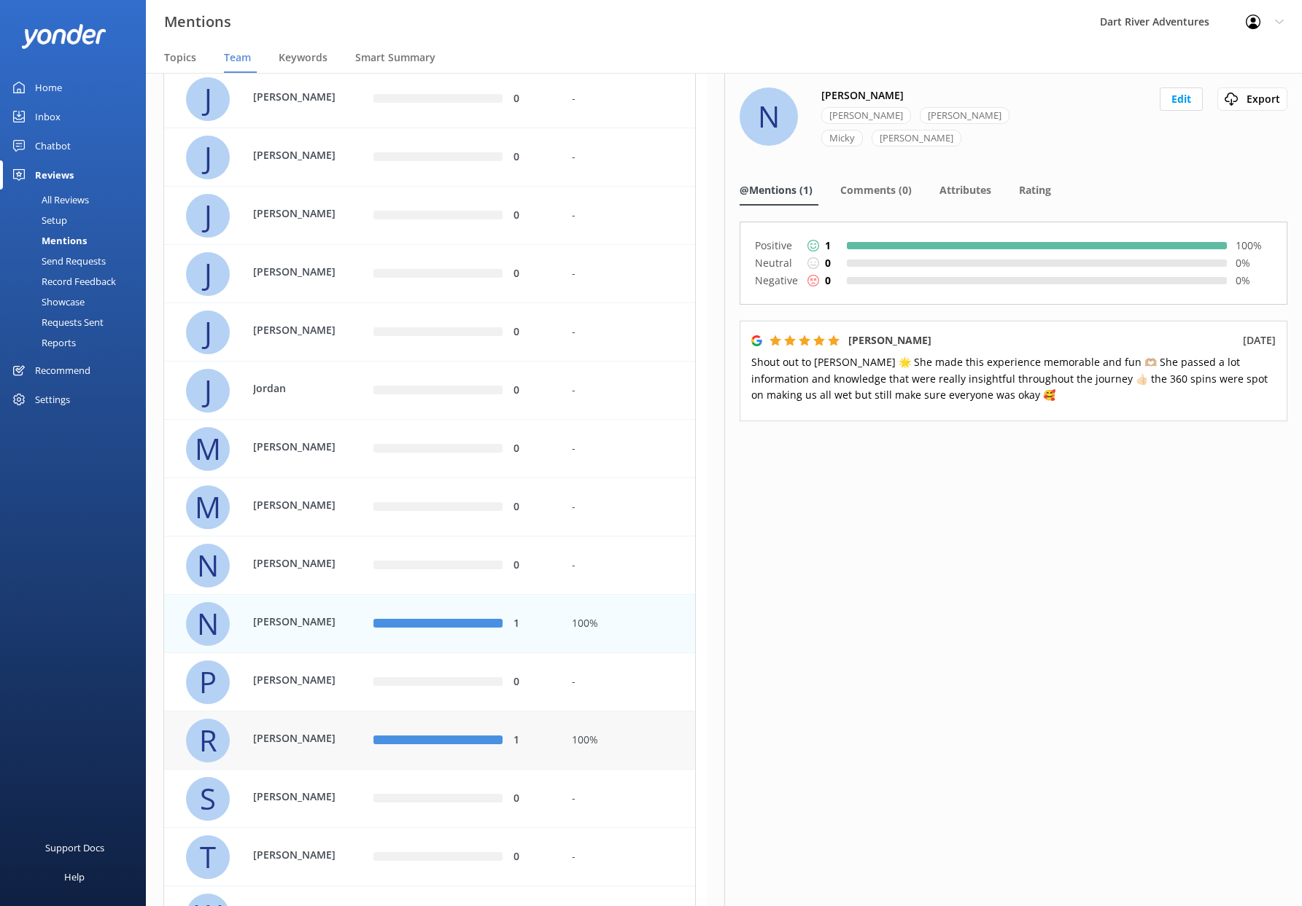
click at [322, 750] on div "[PERSON_NAME]" at bounding box center [292, 741] width 109 height 20
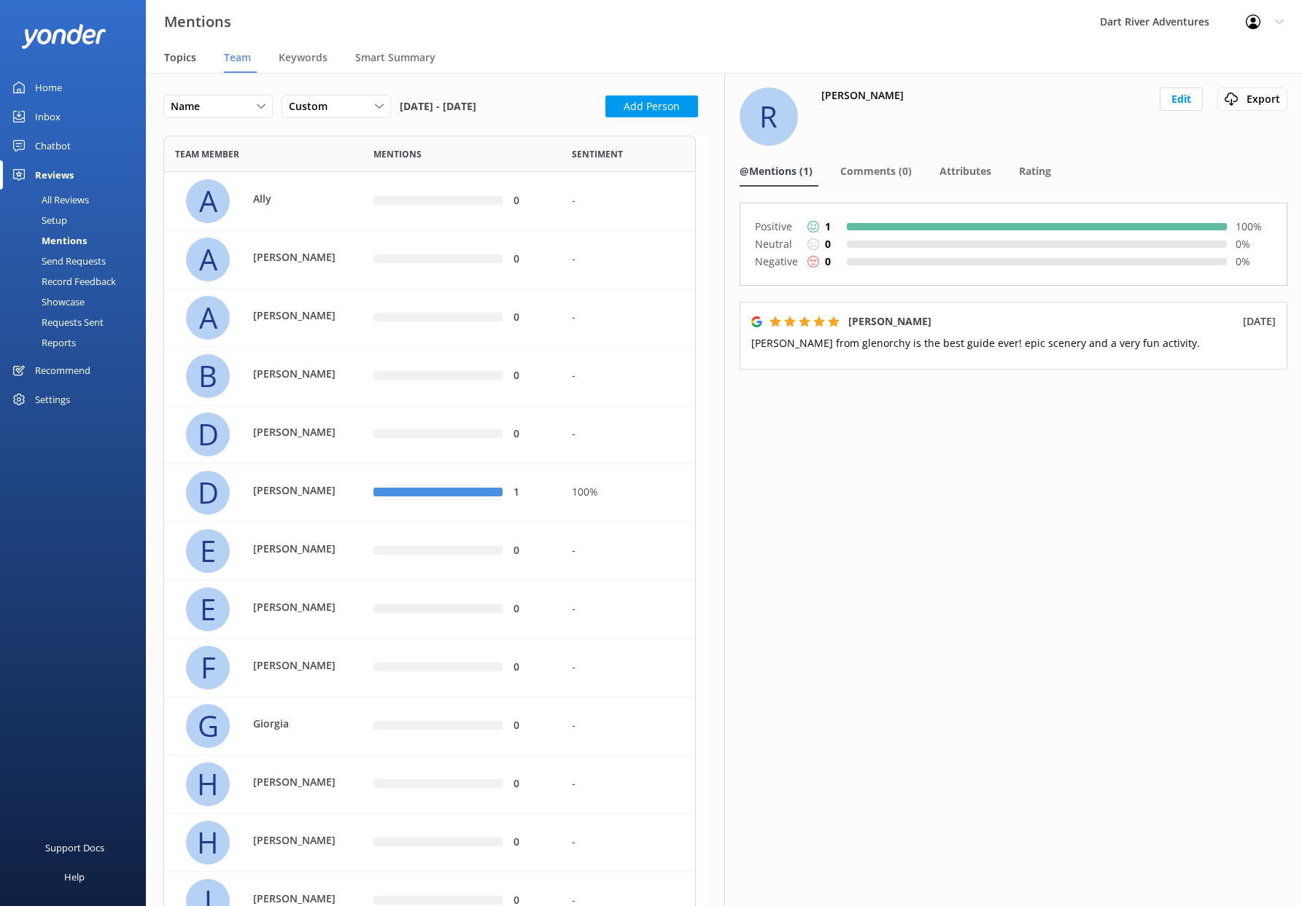
click at [184, 53] on span "Topics" at bounding box center [180, 57] width 32 height 15
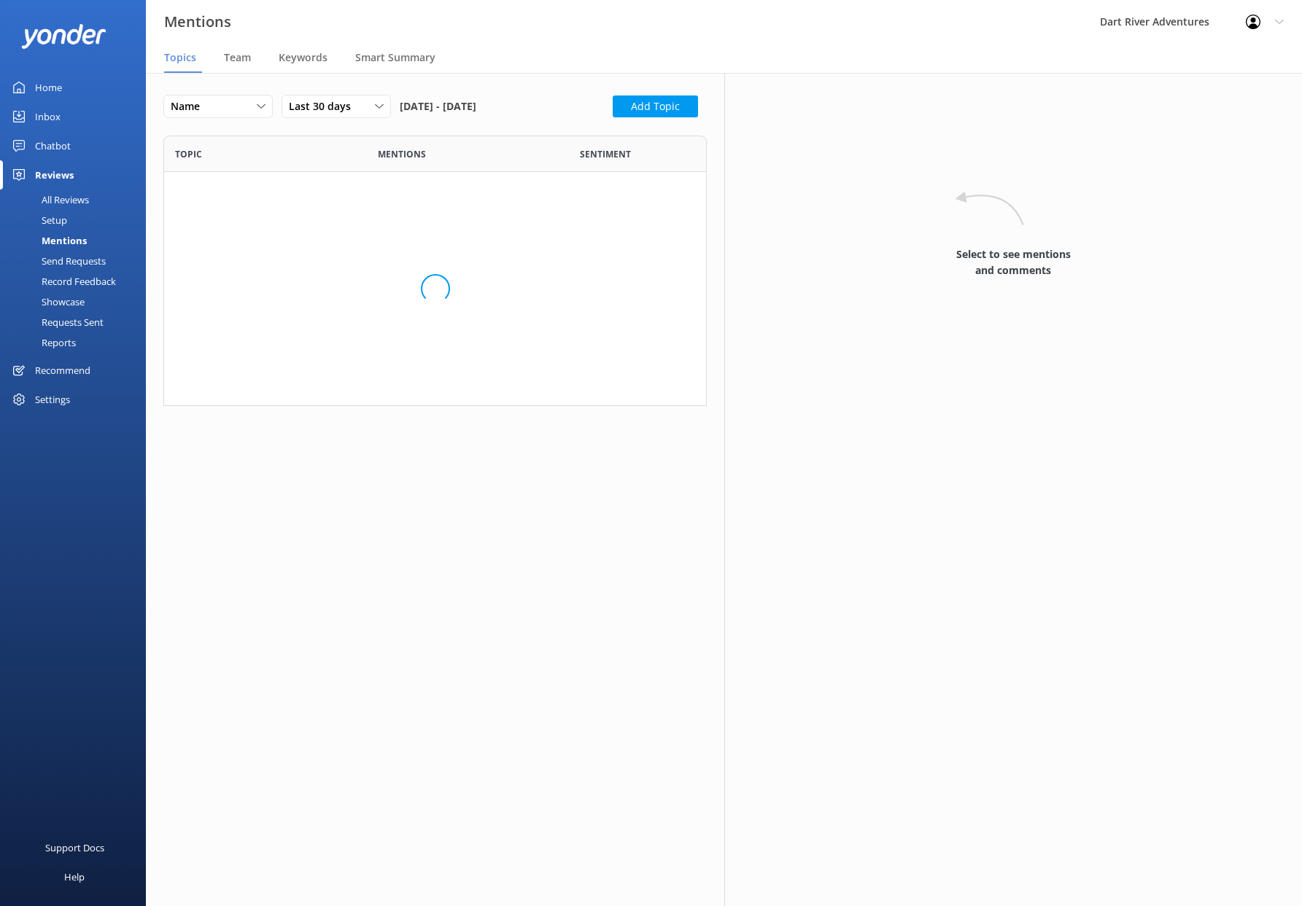
scroll to position [260, 532]
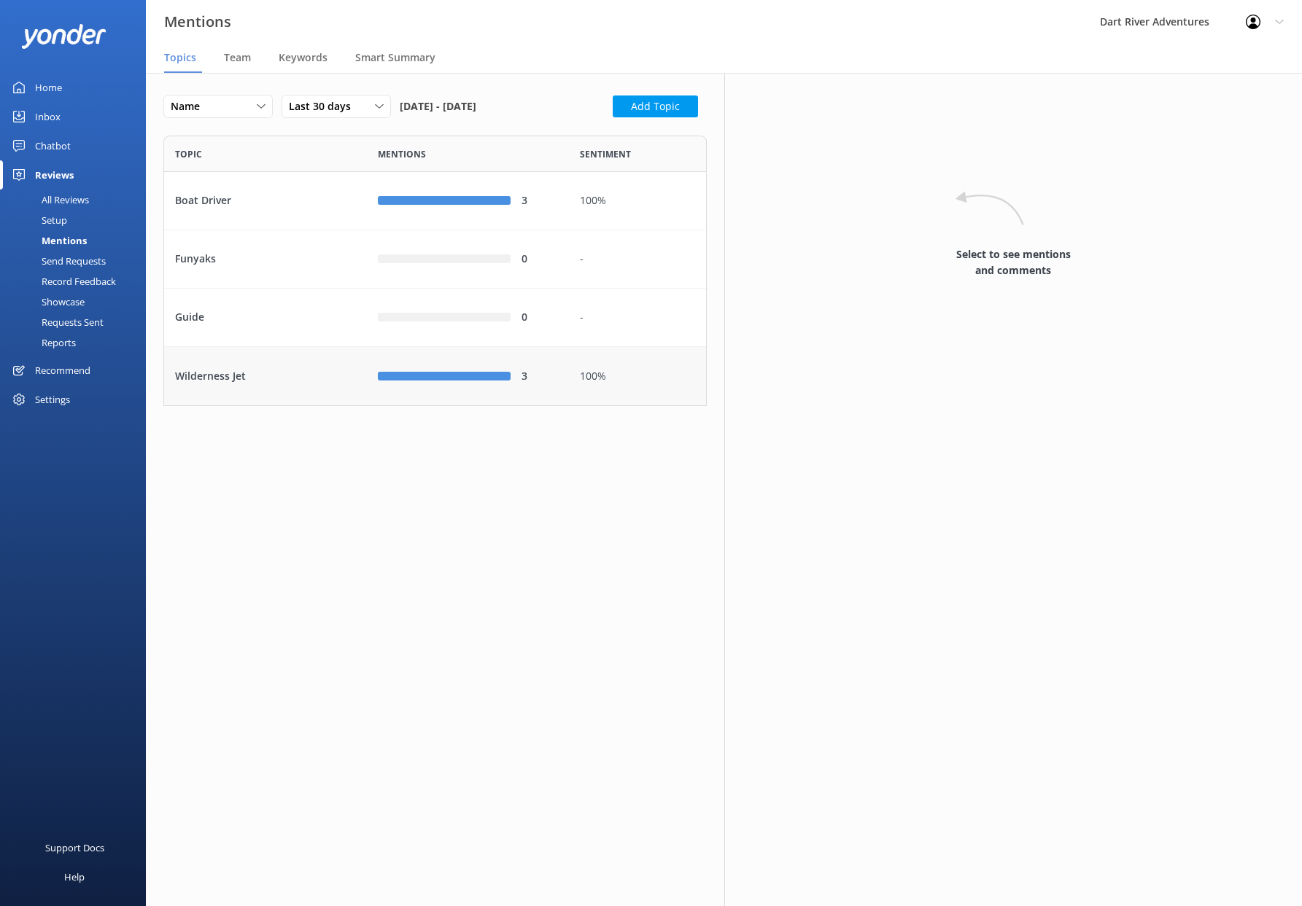
click at [257, 374] on div "Wilderness Jet" at bounding box center [265, 376] width 203 height 58
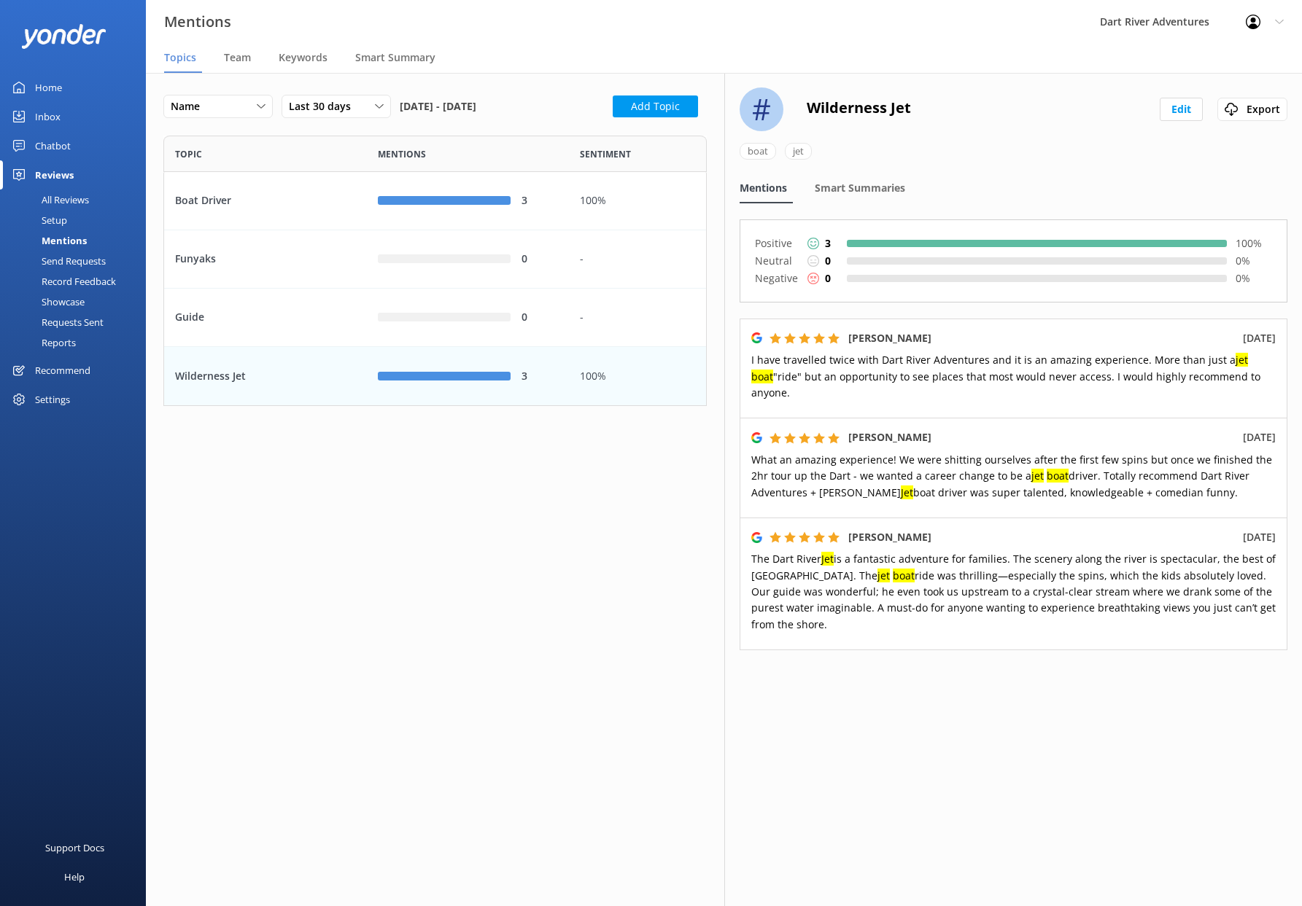
click at [945, 429] on div "[PERSON_NAME] [DATE]" at bounding box center [1013, 437] width 525 height 16
click at [345, 97] on div "Last 30 days Last 7 days Last 30 days Last 90 days Last 180 days Custom" at bounding box center [335, 106] width 109 height 23
click at [301, 257] on div "Custom" at bounding box center [305, 254] width 33 height 15
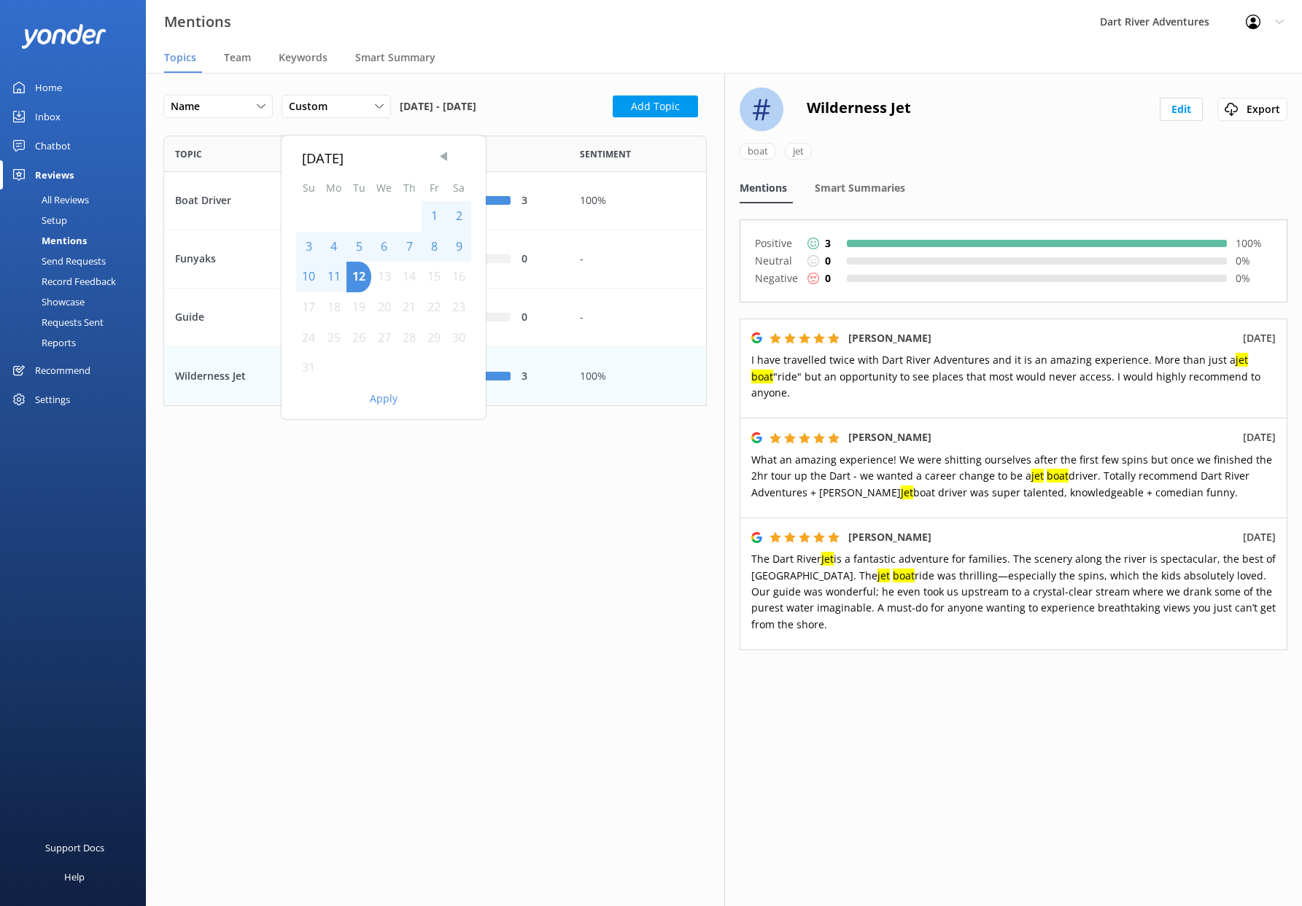
click at [446, 157] on span "Previous Month" at bounding box center [443, 156] width 15 height 15
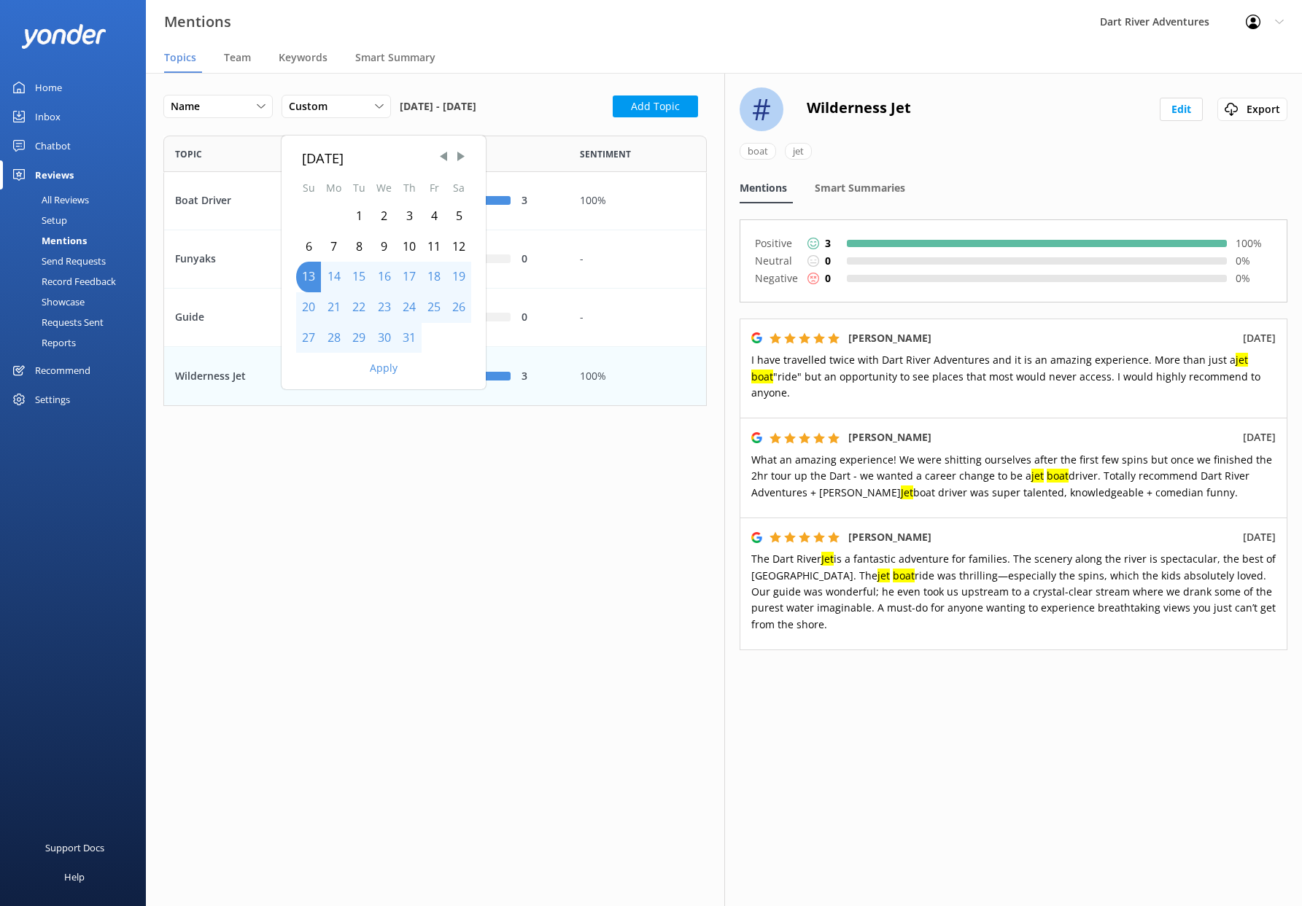
click at [360, 216] on div "1" at bounding box center [358, 216] width 25 height 31
click at [409, 337] on div "31" at bounding box center [409, 338] width 25 height 31
click at [380, 376] on div "Apply" at bounding box center [383, 365] width 204 height 25
click at [381, 368] on button "Apply" at bounding box center [384, 368] width 28 height 10
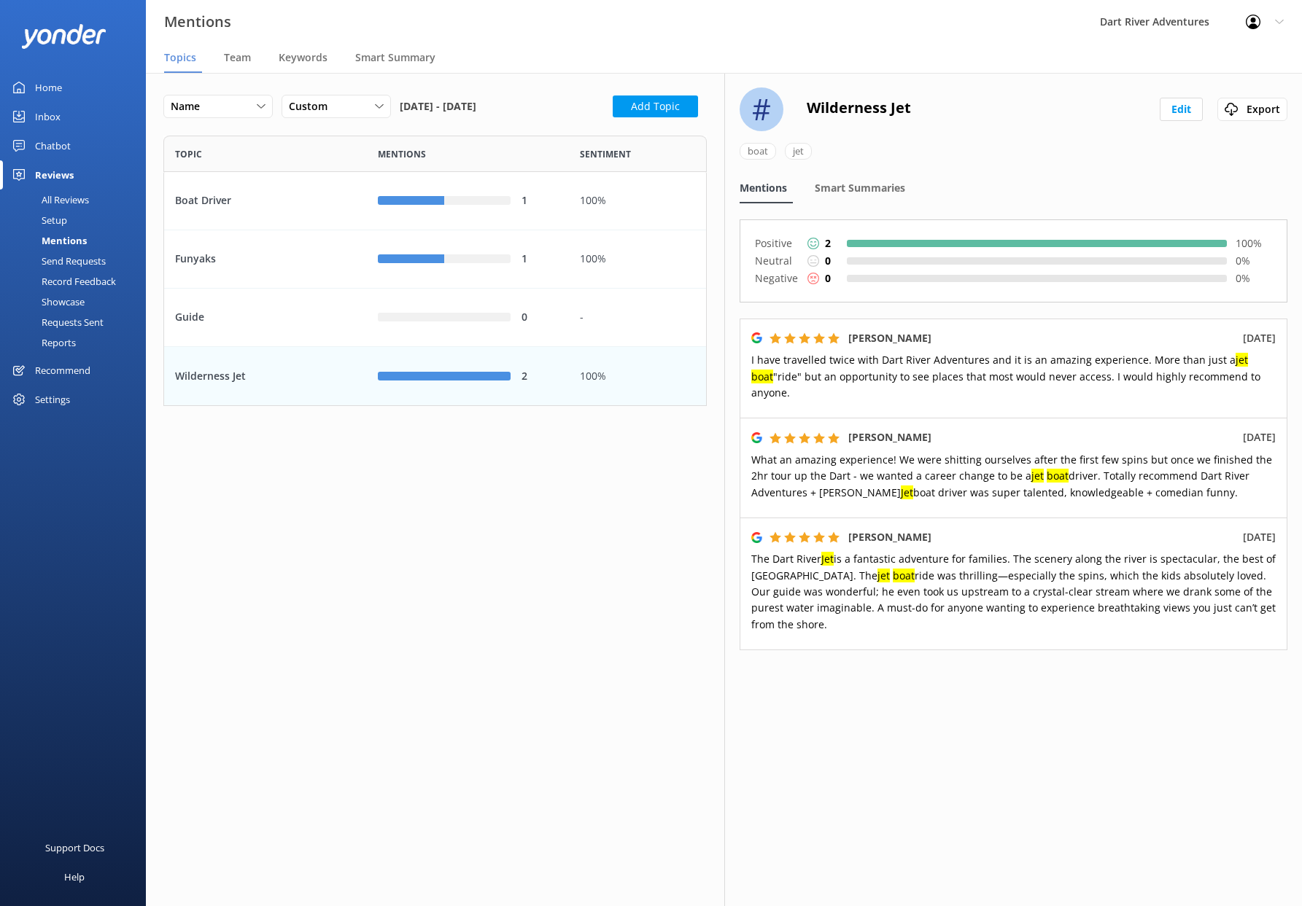
click at [384, 389] on div "2" at bounding box center [468, 376] width 203 height 58
click at [459, 380] on div "row" at bounding box center [444, 376] width 133 height 9
click at [448, 269] on div "1" at bounding box center [468, 259] width 203 height 58
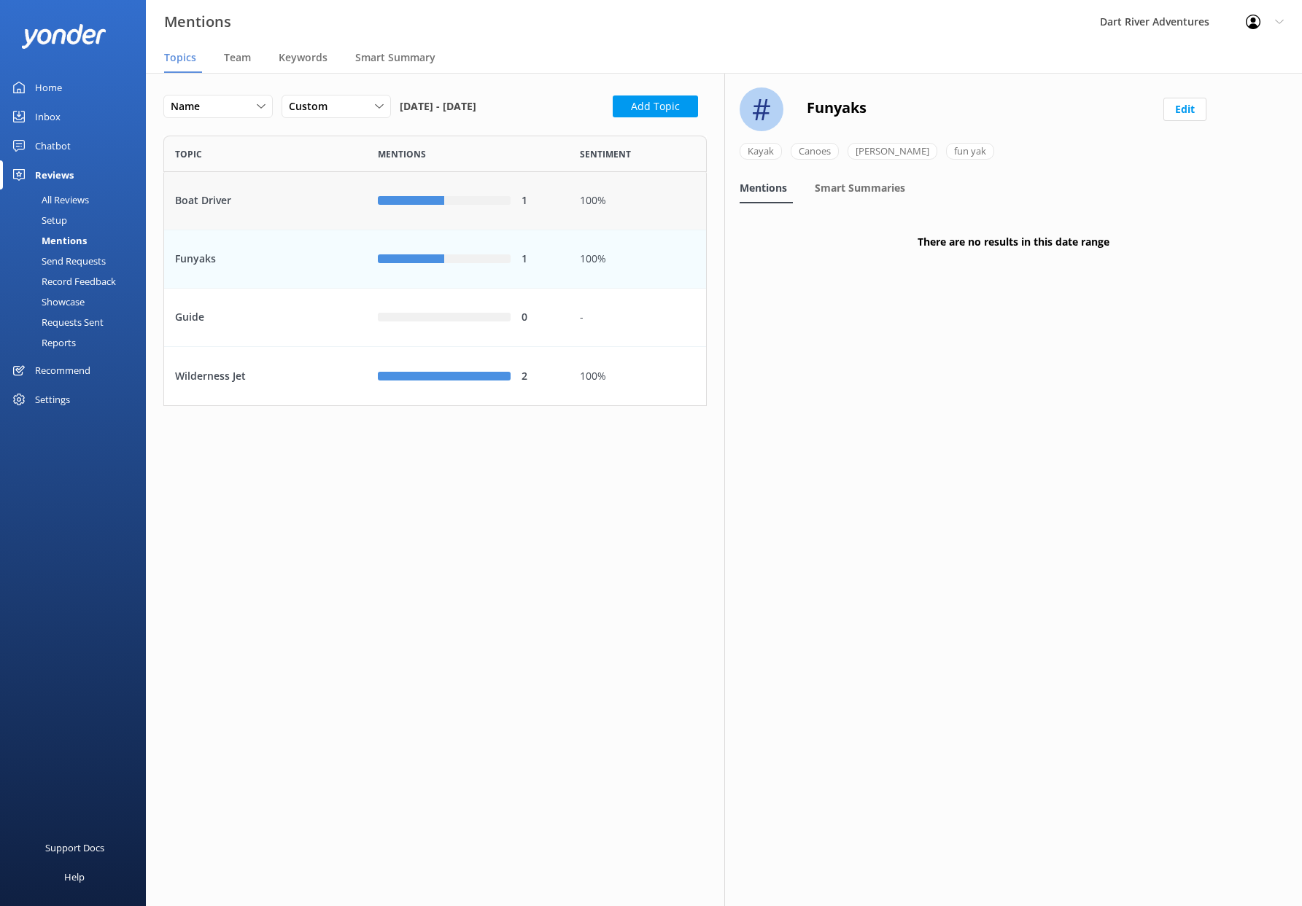
click at [467, 174] on div "1" at bounding box center [468, 201] width 203 height 58
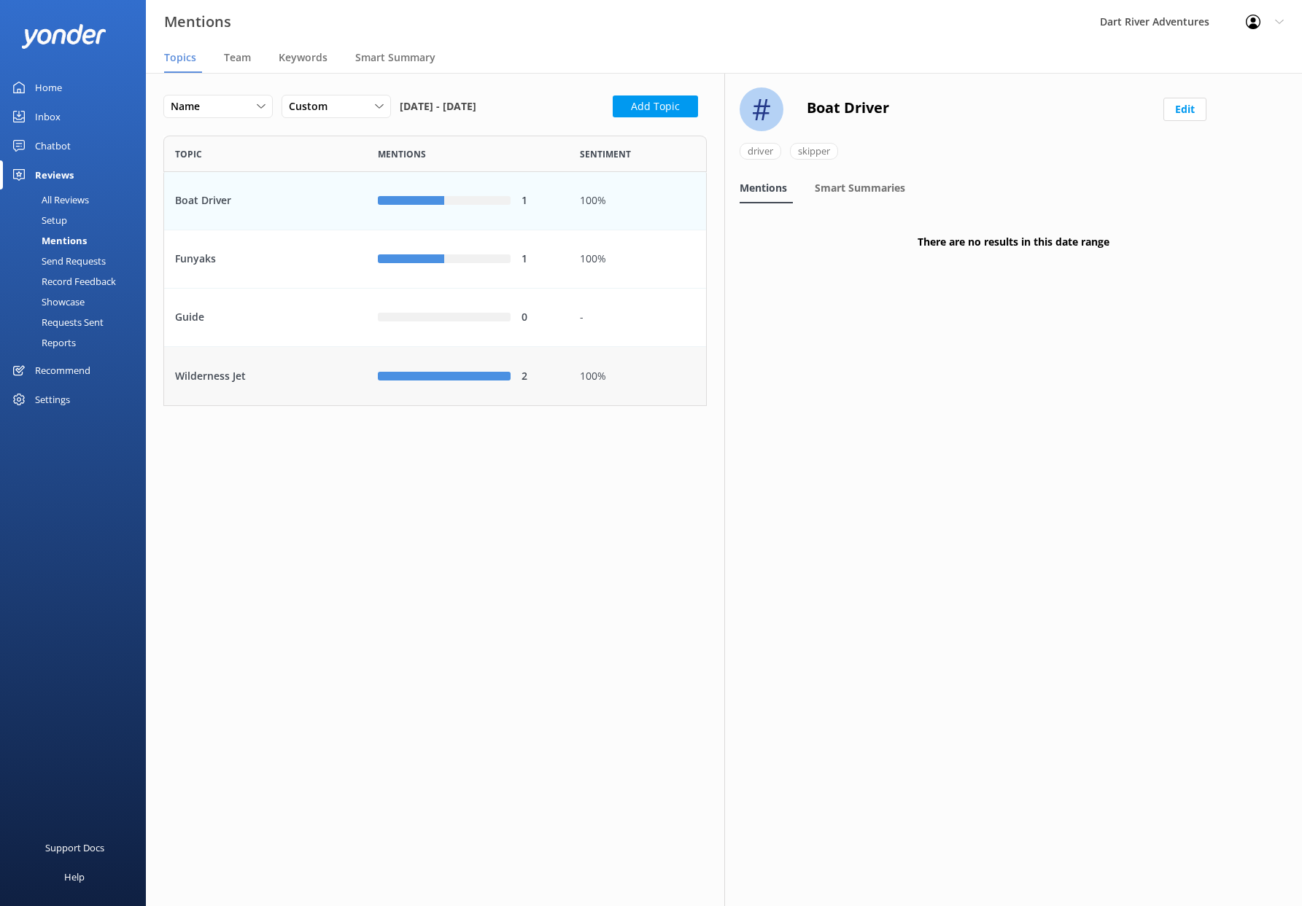
click at [453, 347] on div "2" at bounding box center [468, 376] width 203 height 58
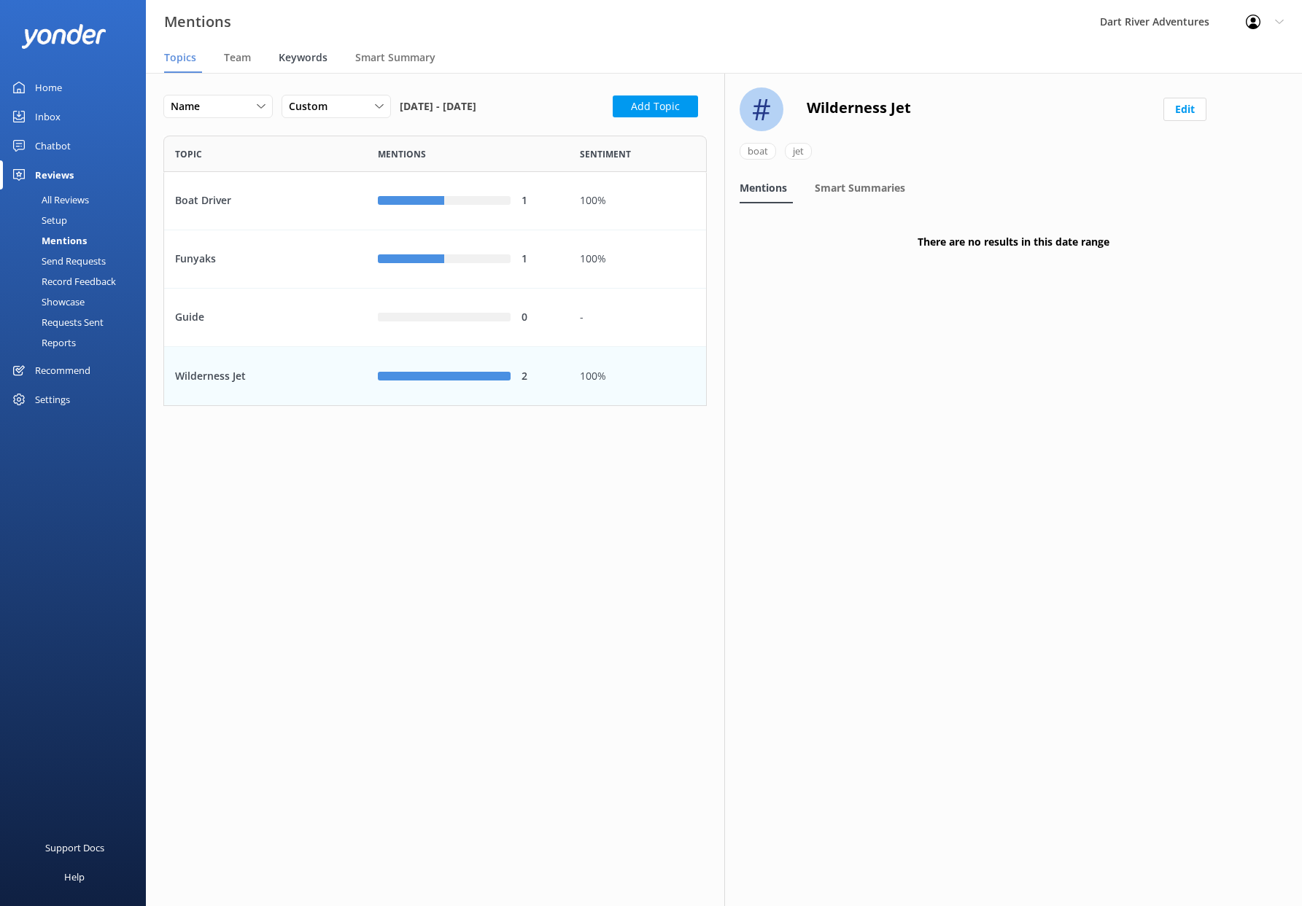
click at [289, 61] on span "Keywords" at bounding box center [303, 57] width 49 height 15
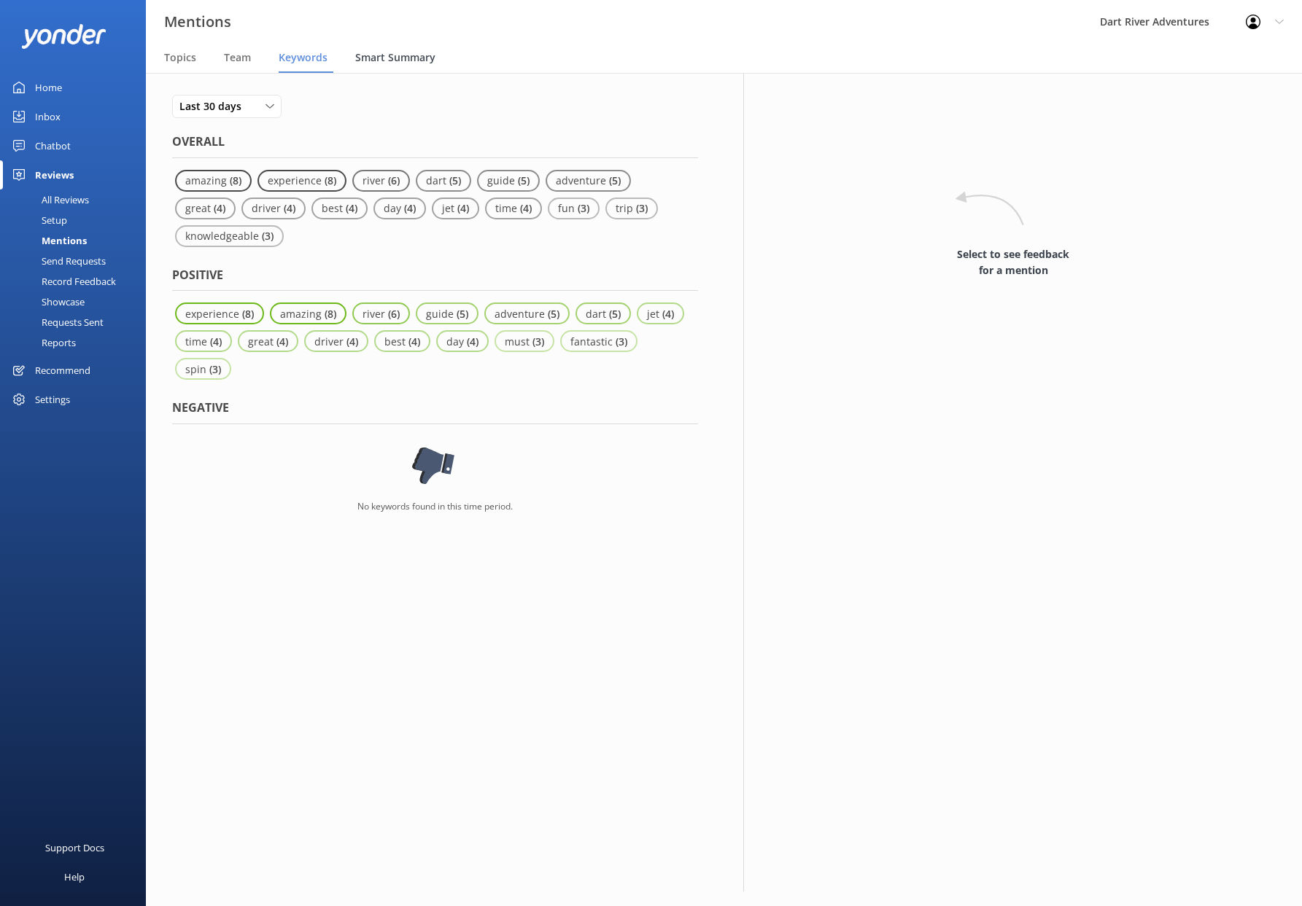
click at [399, 61] on span "Smart Summary" at bounding box center [395, 57] width 80 height 15
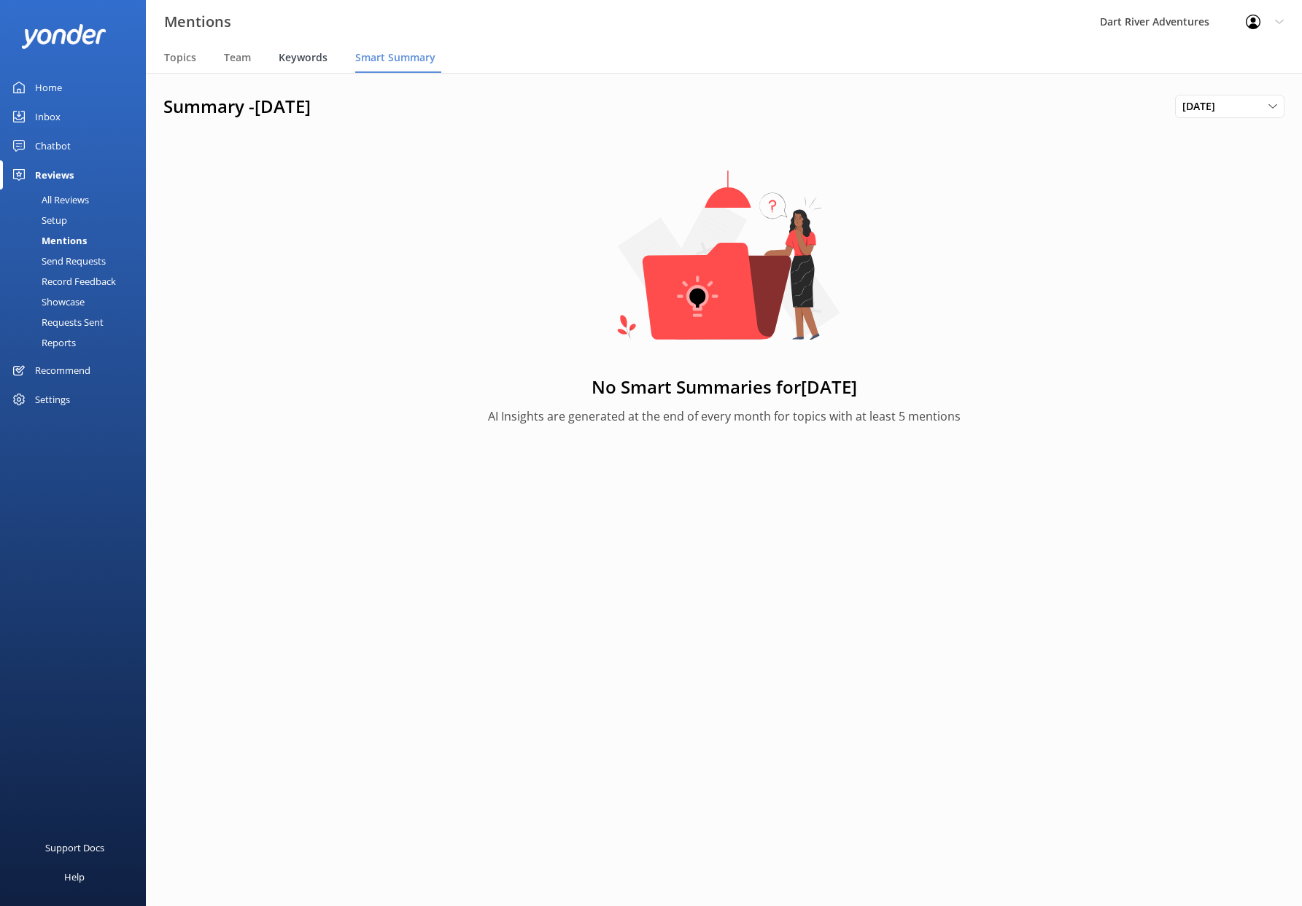
click at [326, 62] on span "Keywords" at bounding box center [303, 57] width 49 height 15
